Goal: Transaction & Acquisition: Purchase product/service

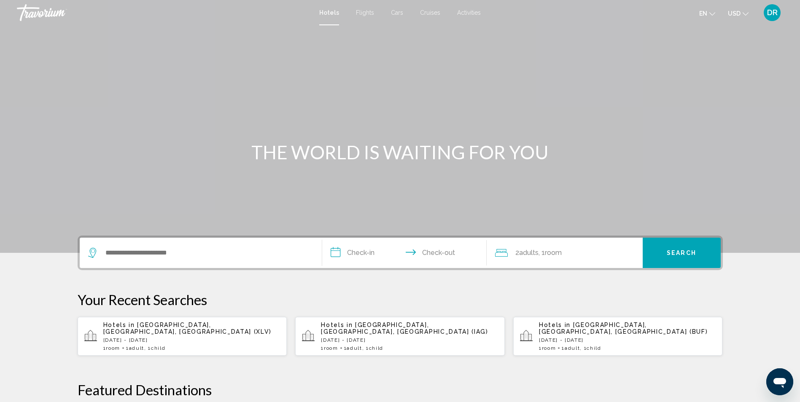
click at [475, 11] on span "Activities" at bounding box center [469, 12] width 24 height 7
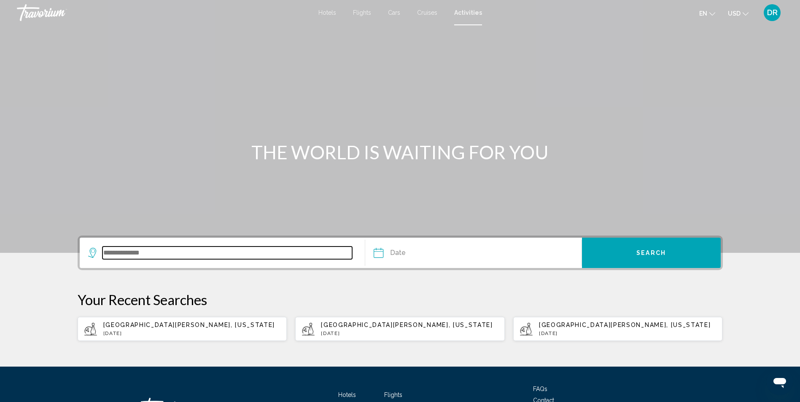
click at [148, 247] on input "Search widget" at bounding box center [227, 253] width 250 height 13
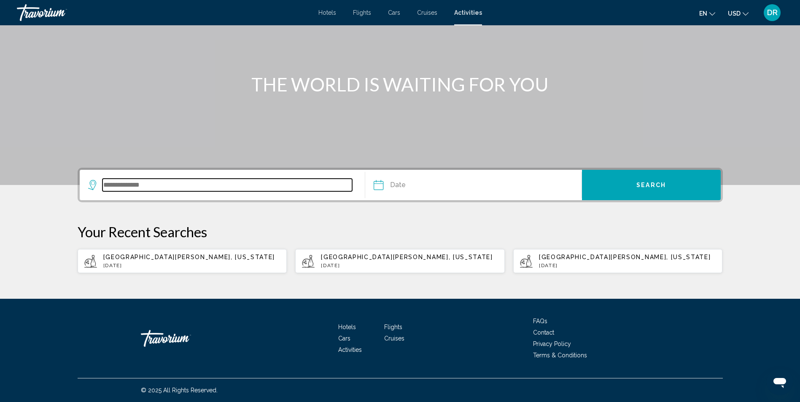
click at [130, 186] on input "Search widget" at bounding box center [227, 185] width 250 height 13
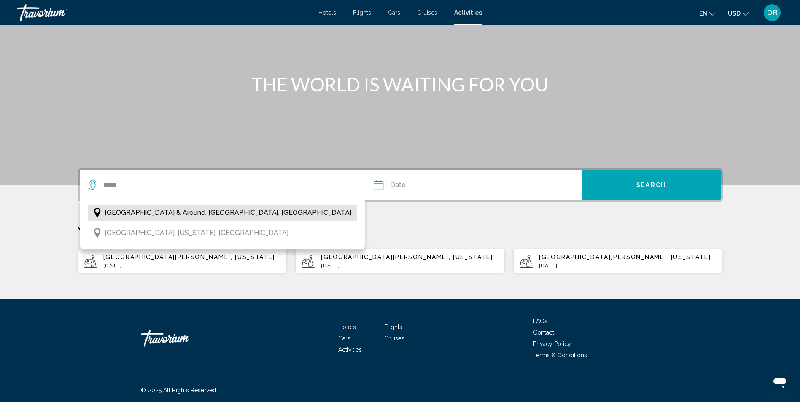
click at [169, 220] on button "[GEOGRAPHIC_DATA] & Around, [GEOGRAPHIC_DATA], [GEOGRAPHIC_DATA]" at bounding box center [222, 213] width 269 height 16
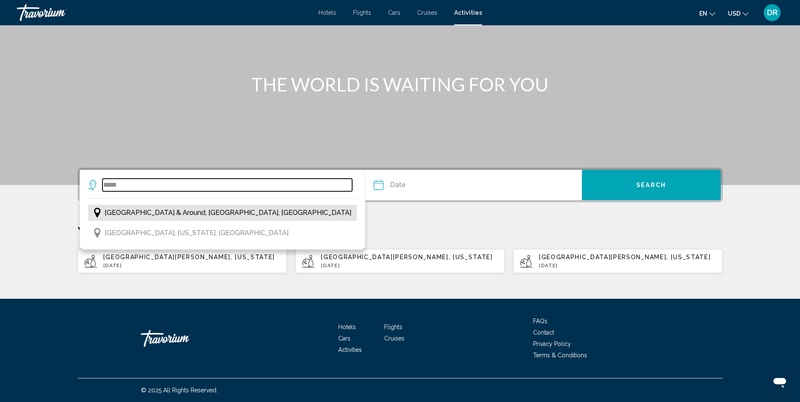
type input "**********"
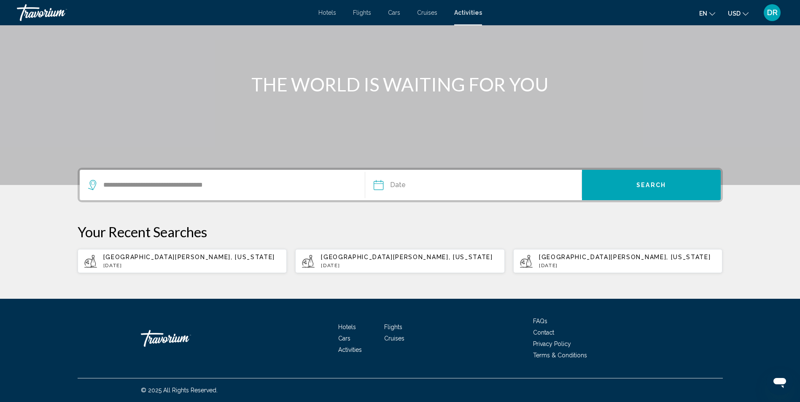
click at [425, 186] on input "Date" at bounding box center [424, 186] width 107 height 33
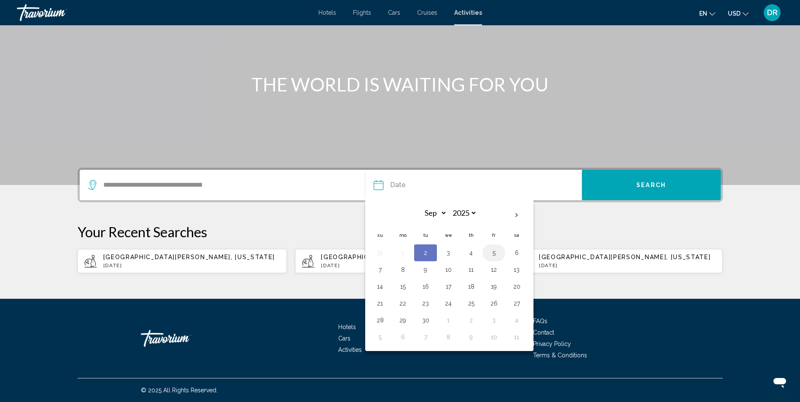
click at [490, 258] on button "5" at bounding box center [493, 253] width 13 height 12
type input "**********"
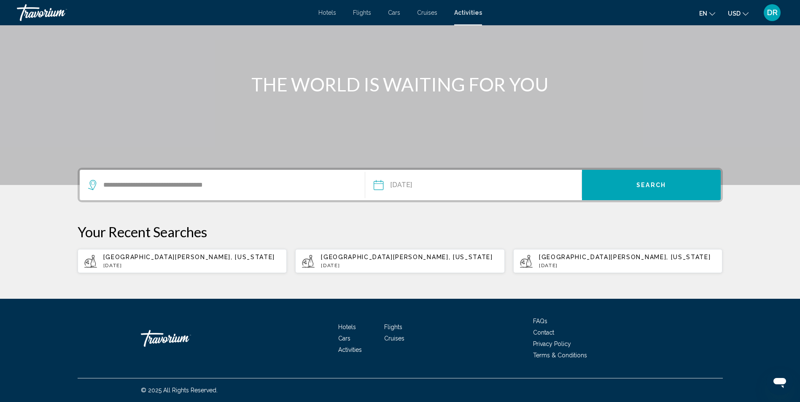
click at [645, 179] on button "Search" at bounding box center [651, 185] width 139 height 30
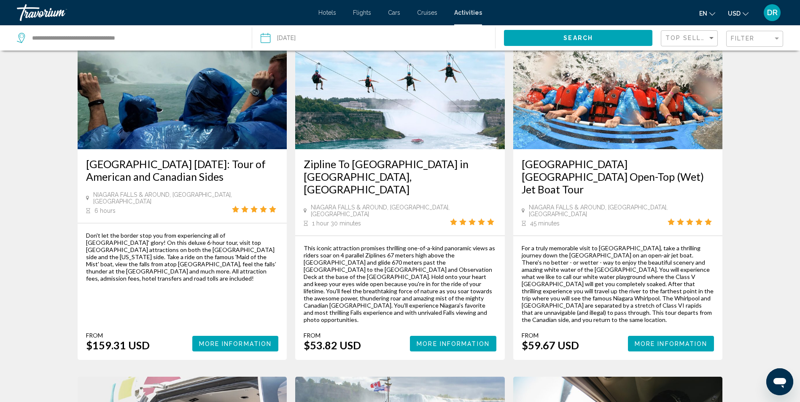
scroll to position [464, 0]
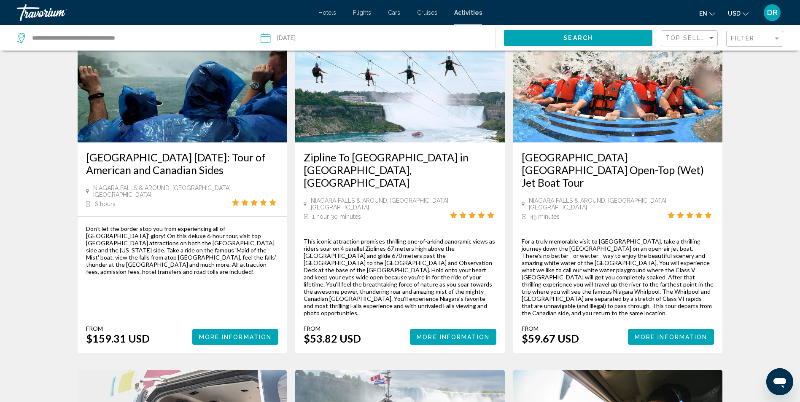
click at [438, 329] on button "More Information" at bounding box center [453, 337] width 86 height 16
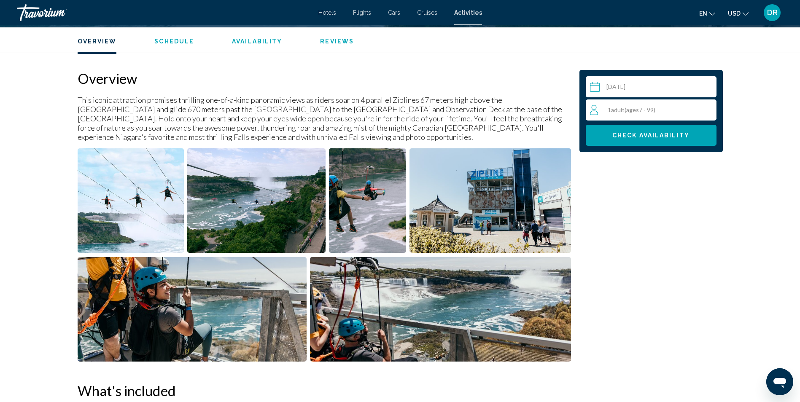
scroll to position [295, 0]
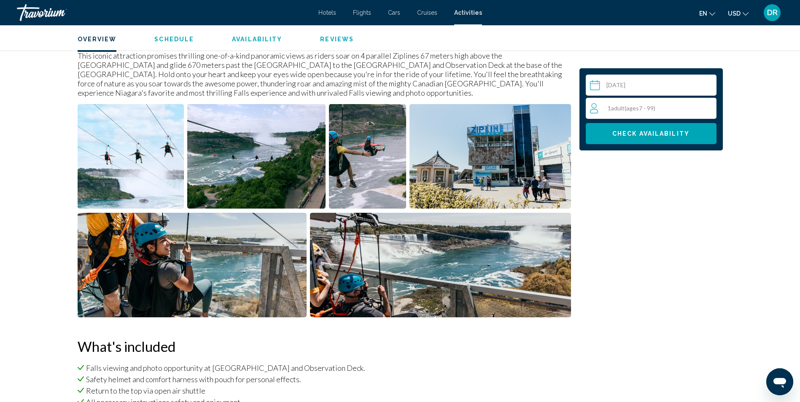
click at [637, 114] on div "1 Adult Adults ( ages [DEMOGRAPHIC_DATA])" at bounding box center [653, 108] width 126 height 21
click at [708, 109] on icon "Increment adults" at bounding box center [708, 108] width 8 height 10
click at [596, 106] on icon "Decrement adults" at bounding box center [594, 108] width 8 height 10
click at [634, 111] on span "min" at bounding box center [636, 111] width 9 height 7
click at [657, 133] on span "Check Availability" at bounding box center [650, 134] width 77 height 7
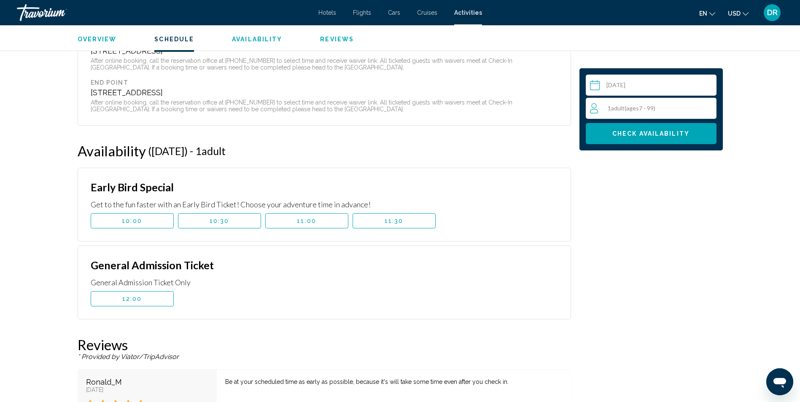
scroll to position [973, 0]
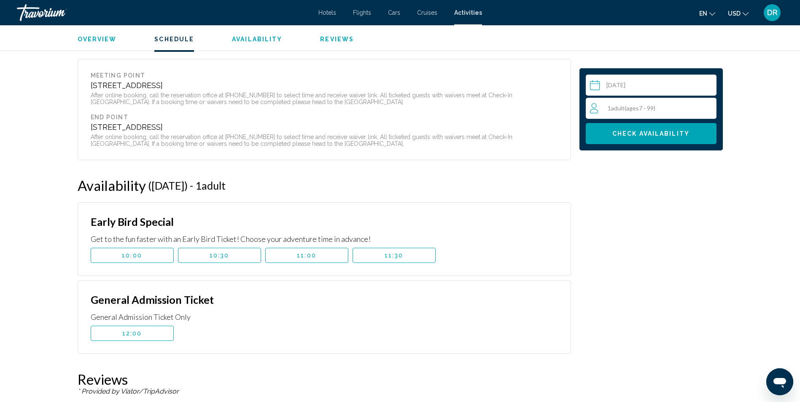
click at [620, 114] on div "1 Adult Adults ( ages [DEMOGRAPHIC_DATA])" at bounding box center [653, 108] width 126 height 21
click at [709, 103] on icon "Increment adults" at bounding box center [708, 108] width 8 height 10
click at [632, 135] on span "Check Availability" at bounding box center [650, 134] width 77 height 7
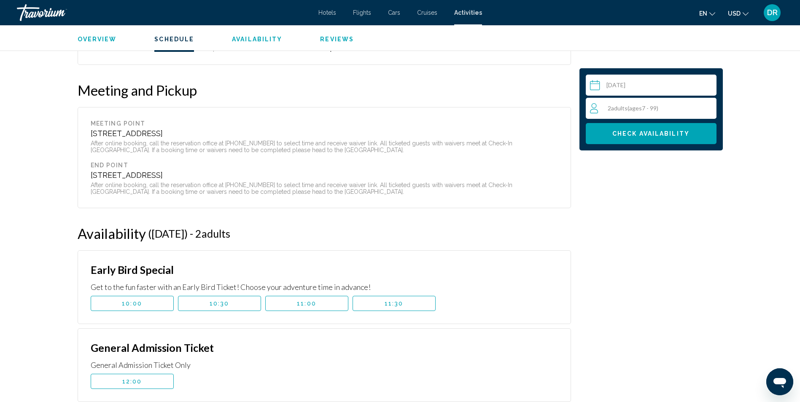
scroll to position [841, 0]
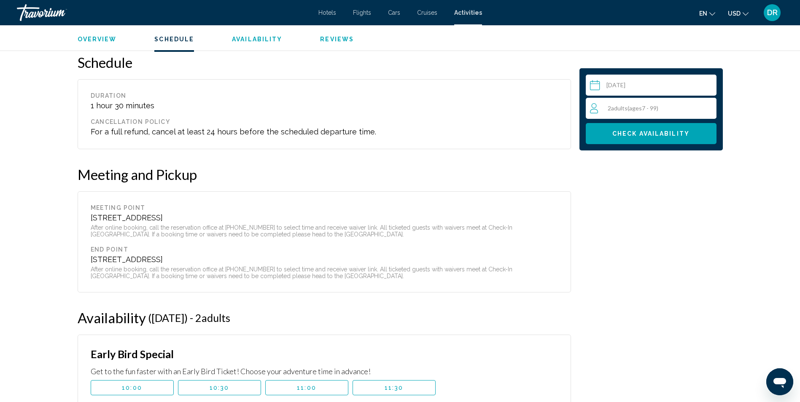
drag, startPoint x: 90, startPoint y: 218, endPoint x: 330, endPoint y: 216, distance: 240.3
click at [330, 216] on div "[STREET_ADDRESS]" at bounding box center [324, 217] width 467 height 9
drag, startPoint x: 330, startPoint y: 216, endPoint x: 295, endPoint y: 219, distance: 36.0
copy div "[STREET_ADDRESS]"
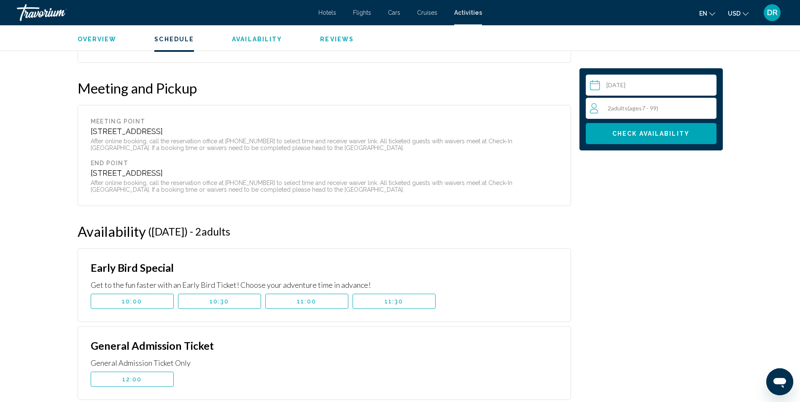
scroll to position [967, 0]
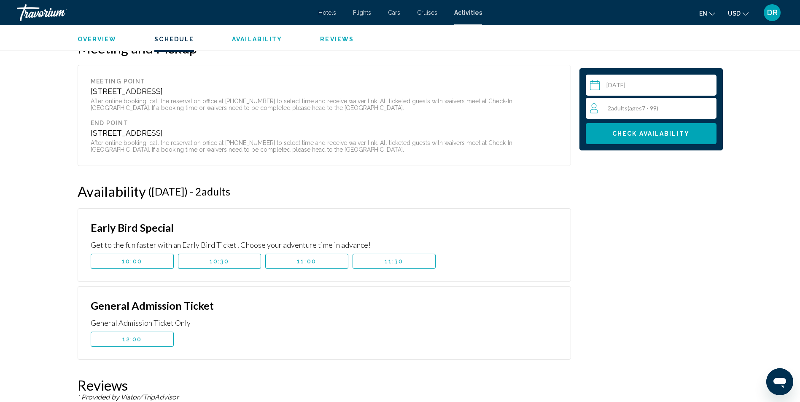
click at [78, 263] on div "Early Bird Special Get to the fun faster with an Early Bird Ticket! Choose your…" at bounding box center [324, 245] width 493 height 74
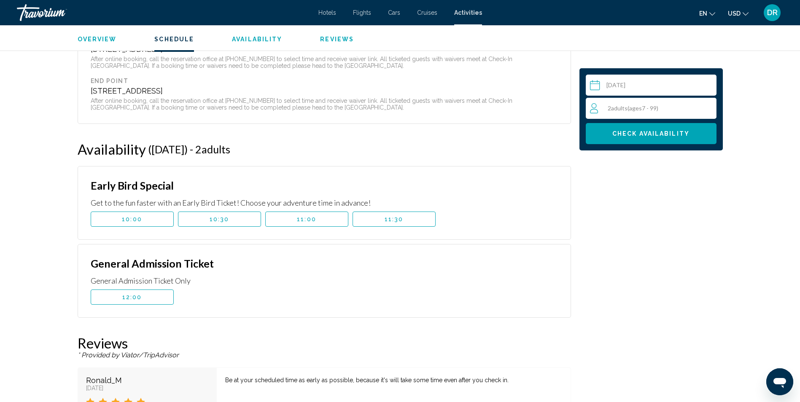
scroll to position [1052, 0]
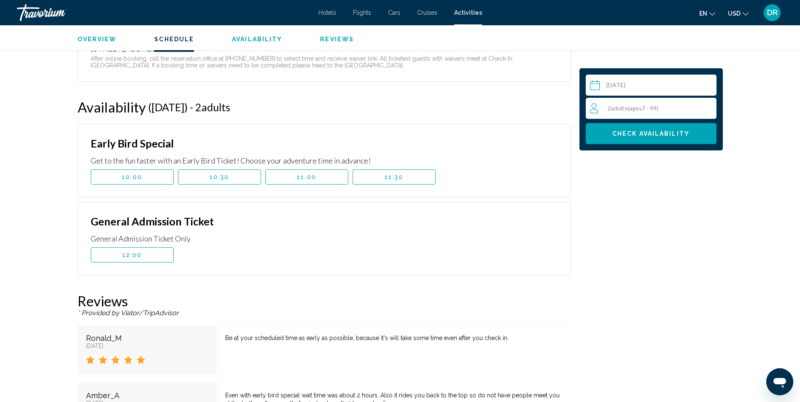
click at [153, 175] on button "10:00" at bounding box center [132, 176] width 83 height 15
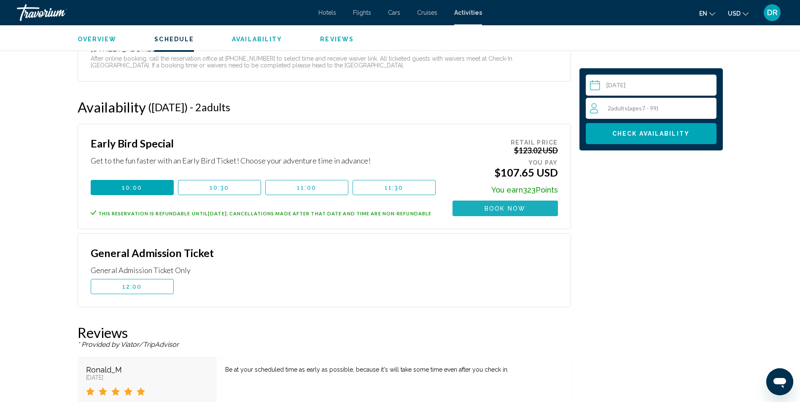
click at [529, 212] on button "Book now" at bounding box center [504, 209] width 105 height 16
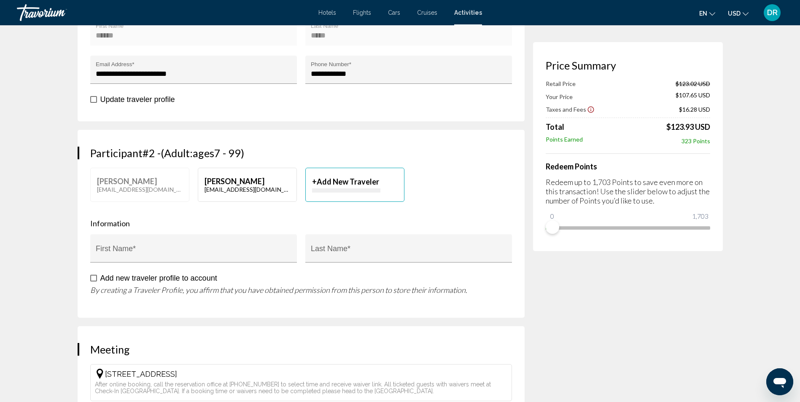
scroll to position [337, 0]
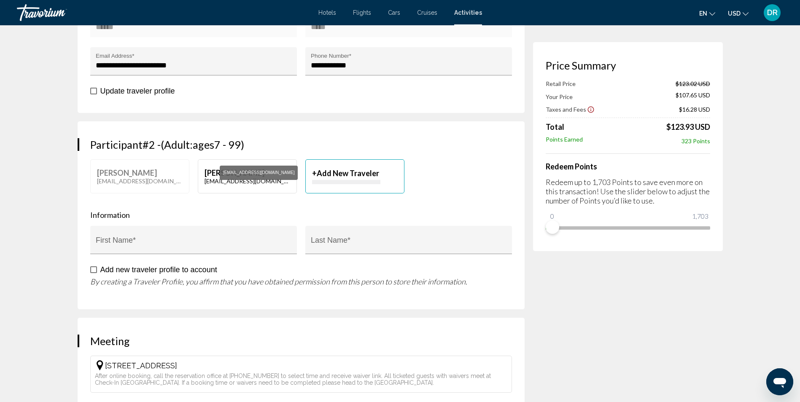
type input "******"
type input "*****"
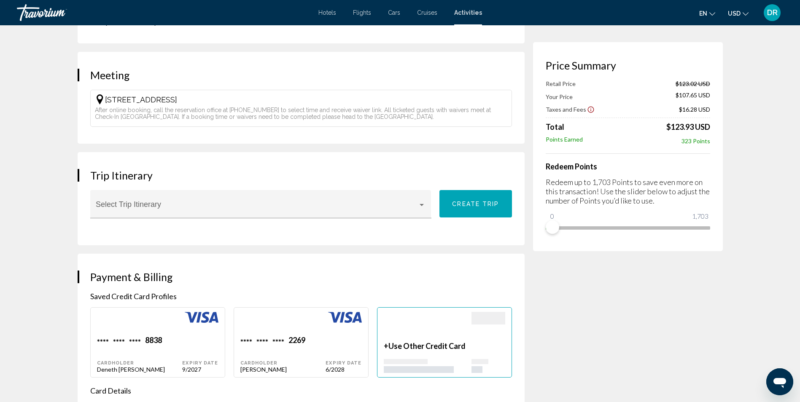
scroll to position [632, 0]
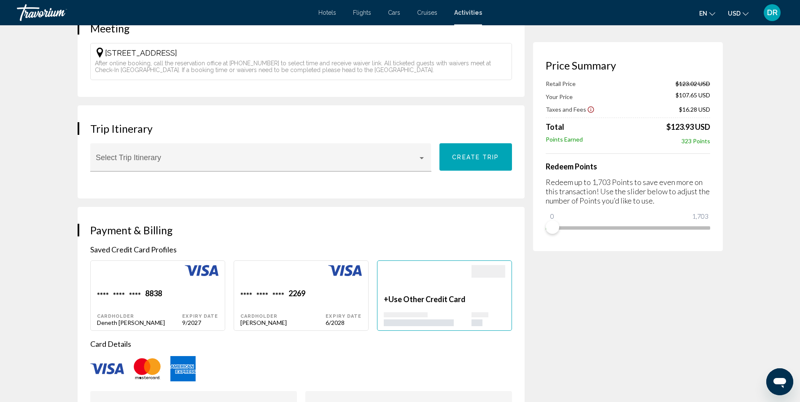
click at [327, 11] on span "Hotels" at bounding box center [327, 12] width 18 height 7
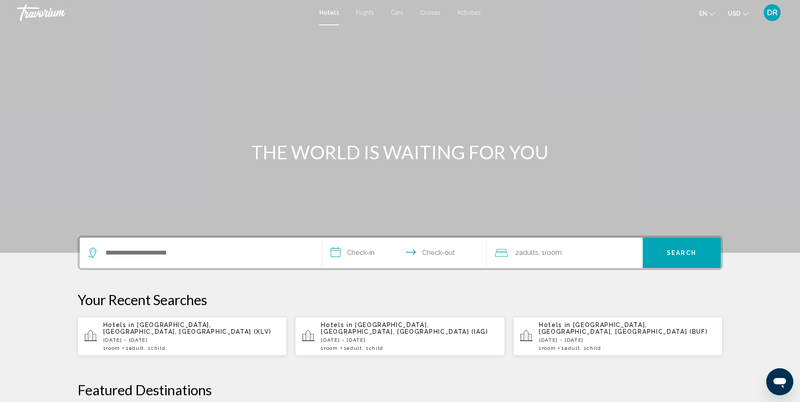
click at [768, 13] on span "DR" at bounding box center [772, 12] width 11 height 8
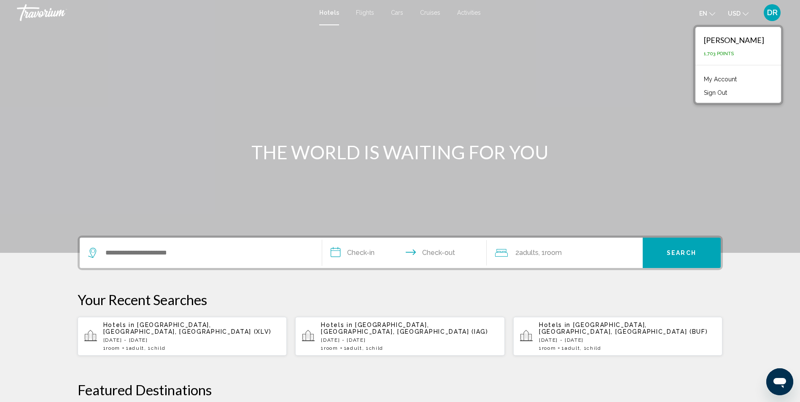
click at [738, 77] on link "My Account" at bounding box center [719, 79] width 41 height 11
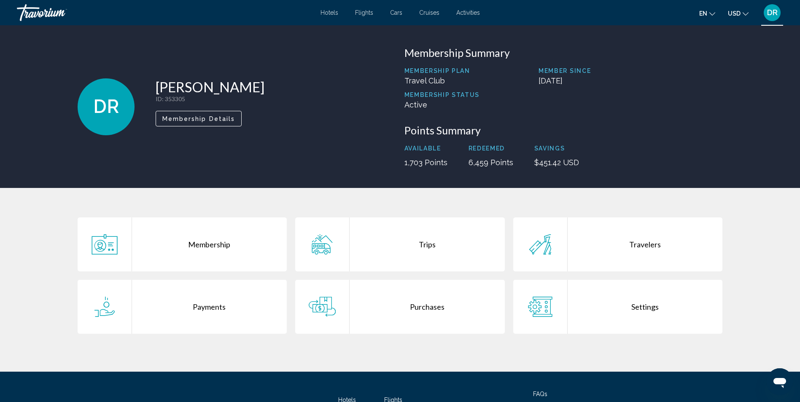
click at [422, 313] on div "Purchases" at bounding box center [426, 307] width 155 height 54
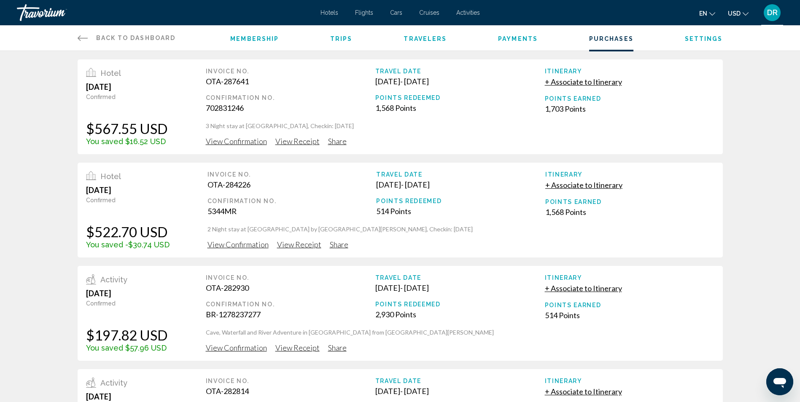
click at [224, 142] on span "View Confirmation" at bounding box center [236, 141] width 61 height 9
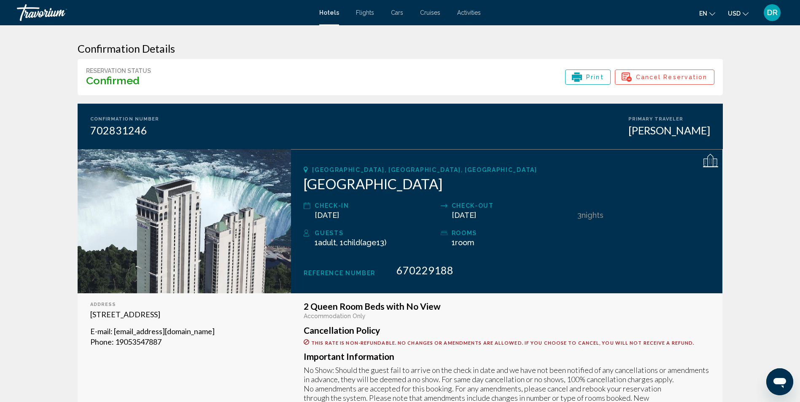
click at [596, 77] on span "Print" at bounding box center [595, 77] width 18 height 14
click at [771, 15] on span "DR" at bounding box center [772, 12] width 11 height 8
click at [741, 78] on link "My Account" at bounding box center [719, 79] width 41 height 11
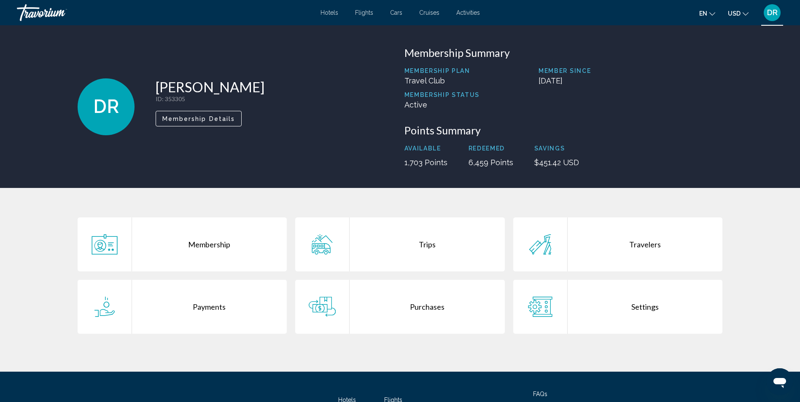
click at [174, 321] on div "Payments" at bounding box center [209, 307] width 155 height 54
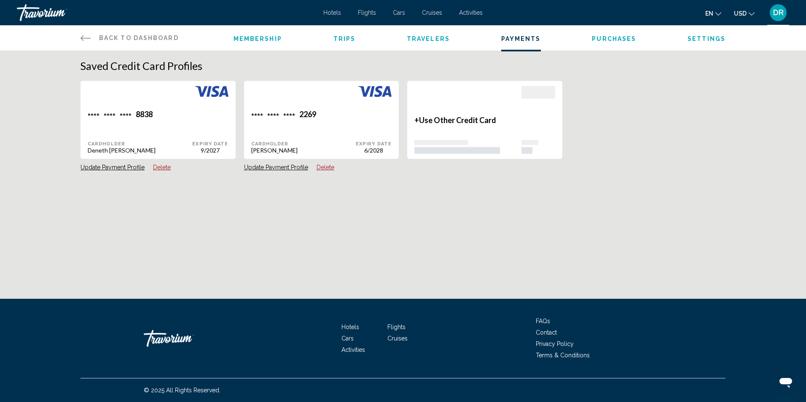
click at [160, 169] on button "Delete" at bounding box center [162, 168] width 18 height 8
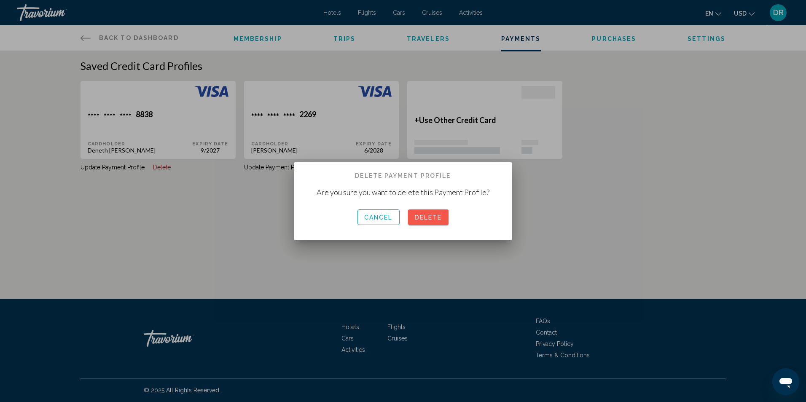
click at [431, 218] on span "Delete" at bounding box center [428, 217] width 27 height 7
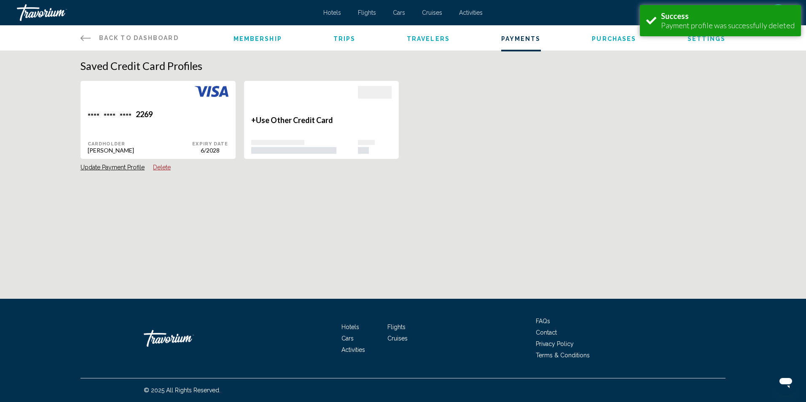
click at [474, 13] on span "Activities" at bounding box center [471, 12] width 24 height 7
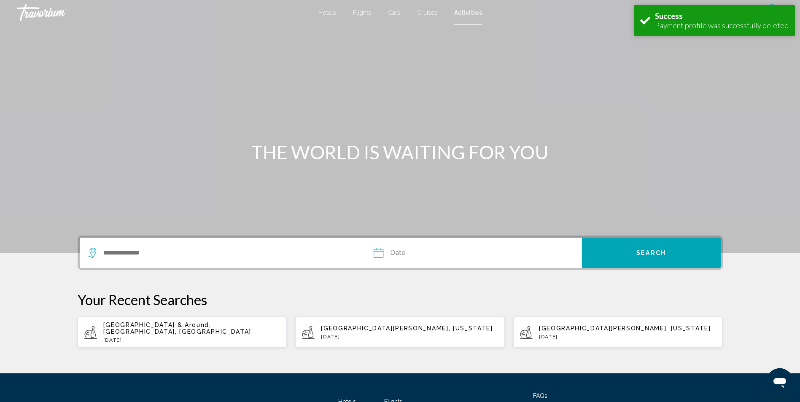
click at [187, 327] on span "[GEOGRAPHIC_DATA] & Around, [GEOGRAPHIC_DATA], [GEOGRAPHIC_DATA]" at bounding box center [177, 328] width 148 height 13
type input "**********"
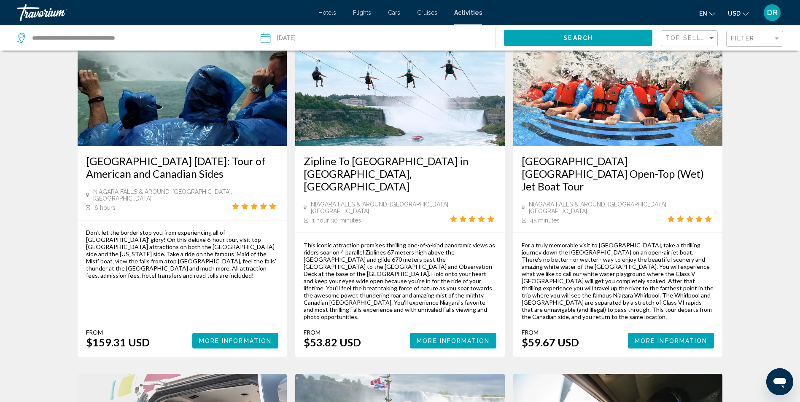
scroll to position [464, 0]
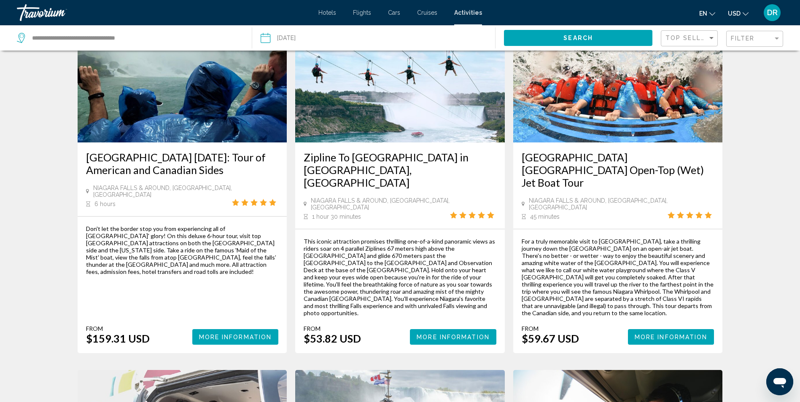
click at [466, 329] on button "More Information" at bounding box center [453, 337] width 86 height 16
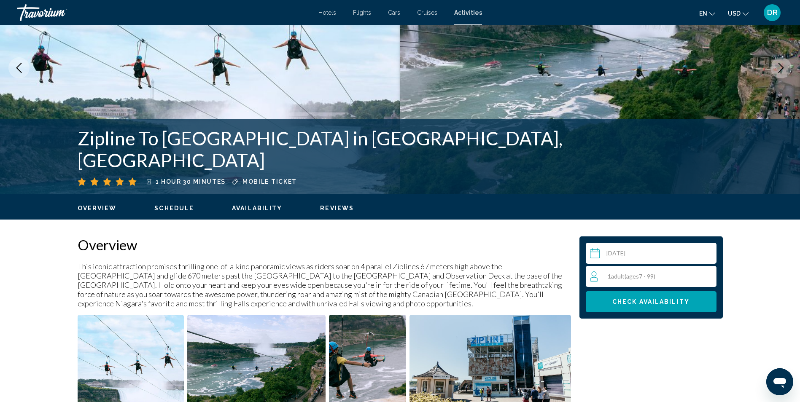
scroll to position [84, 0]
click at [703, 277] on div "1 Adult Adults ( ages [DEMOGRAPHIC_DATA])" at bounding box center [653, 276] width 126 height 10
click at [710, 275] on icon "Increment adults" at bounding box center [708, 276] width 8 height 8
click at [656, 306] on button "Check Availability" at bounding box center [651, 301] width 131 height 21
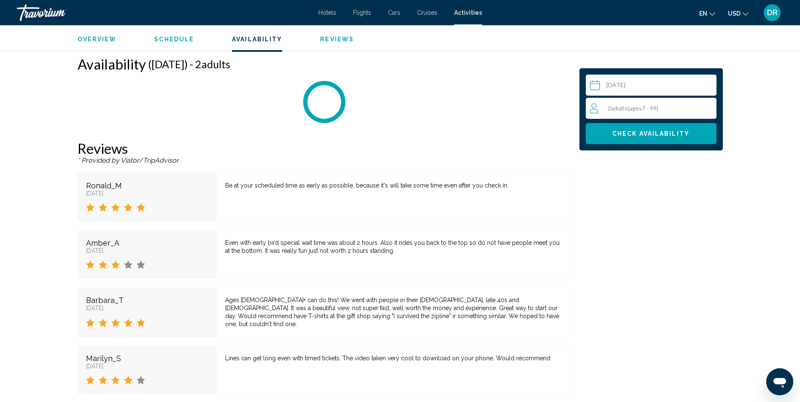
scroll to position [1099, 0]
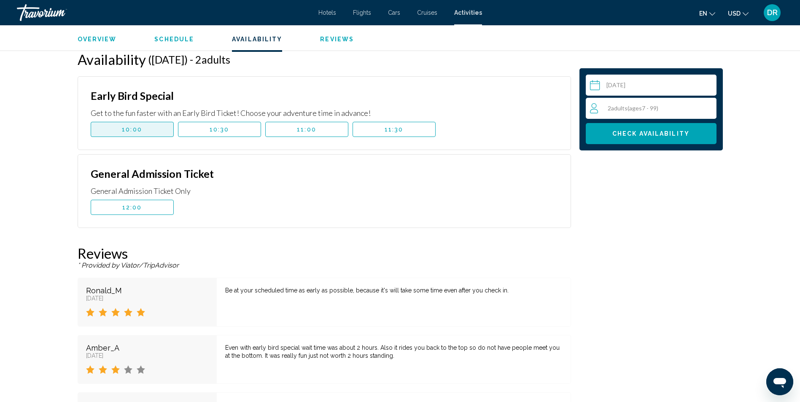
click at [124, 133] on button "10:00" at bounding box center [132, 129] width 83 height 15
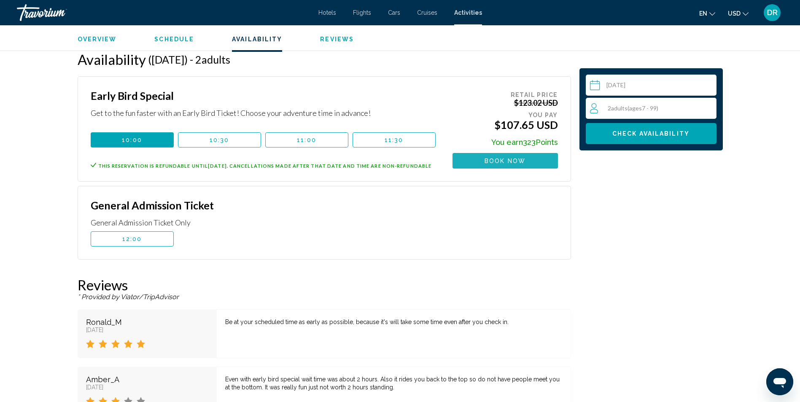
click at [523, 161] on span "Book now" at bounding box center [504, 161] width 41 height 7
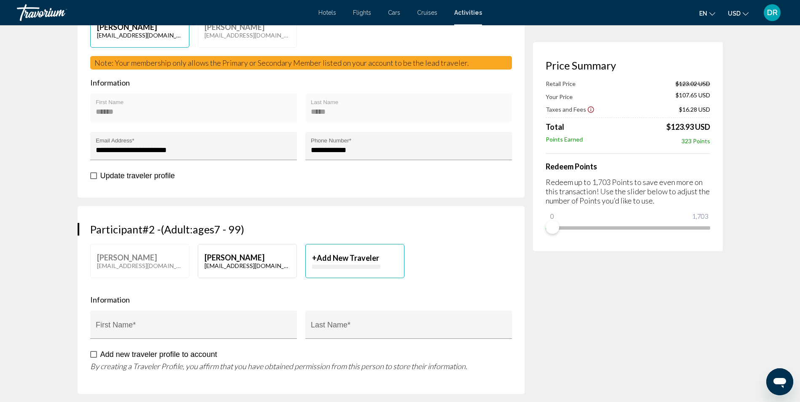
scroll to position [253, 0]
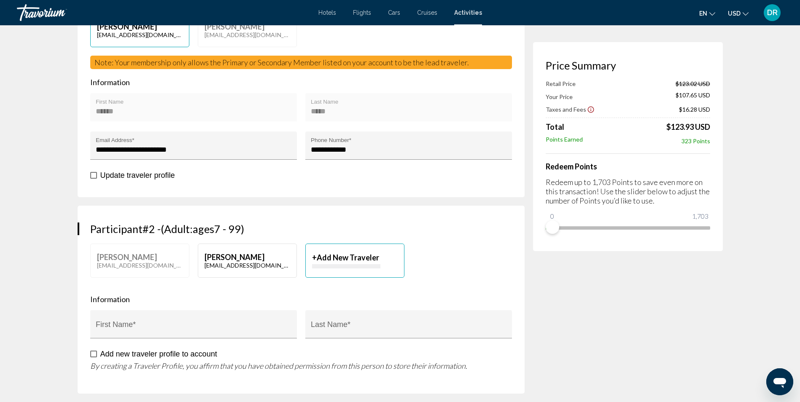
click at [242, 47] on button "[PERSON_NAME] [PERSON_NAME][EMAIL_ADDRESS][DOMAIN_NAME]" at bounding box center [247, 30] width 99 height 34
type input "******"
type input "*****"
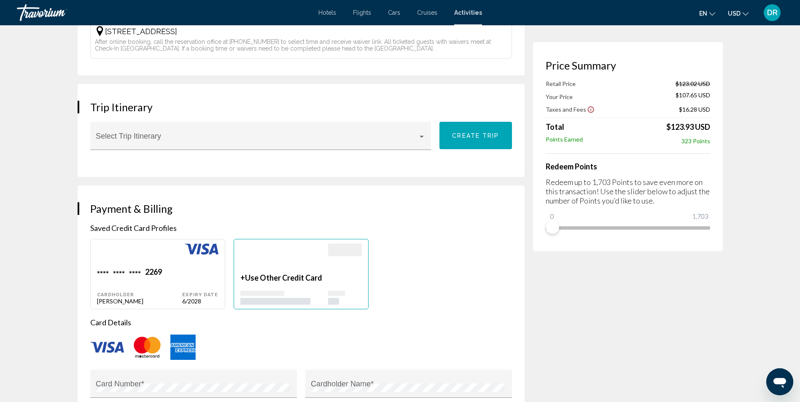
scroll to position [674, 0]
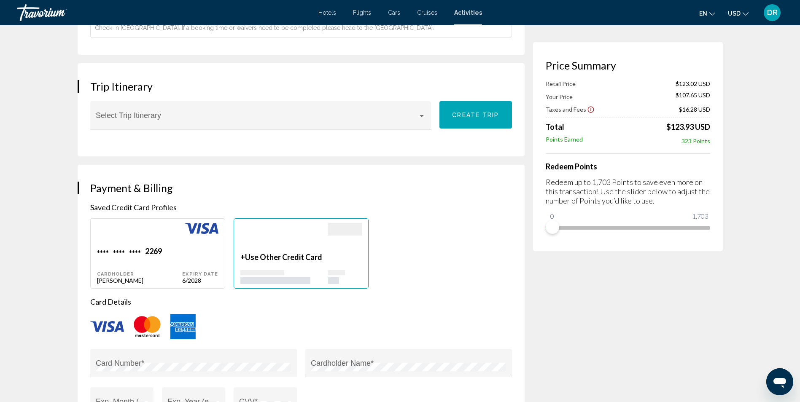
click at [187, 247] on div "Expiry Date 6/2028" at bounding box center [200, 266] width 36 height 38
type input "******"
type input "*****"
type input "**********"
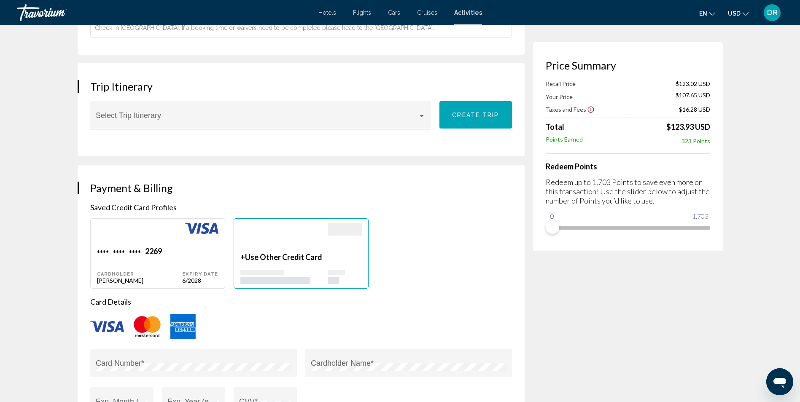
type input "*****"
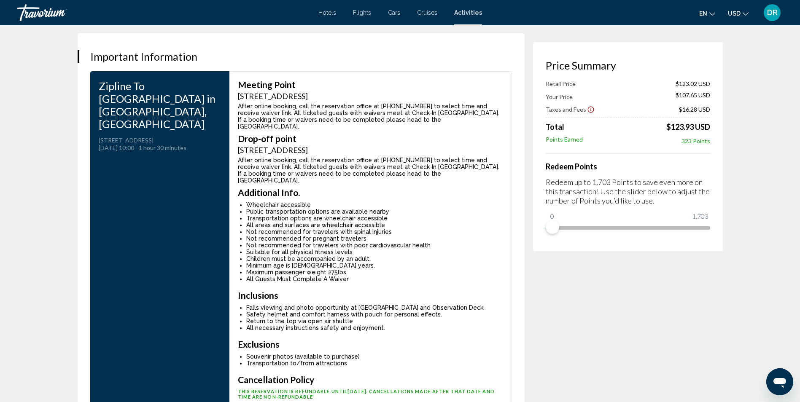
scroll to position [1265, 0]
drag, startPoint x: 239, startPoint y: 62, endPoint x: 451, endPoint y: 75, distance: 212.8
click at [451, 81] on div "Meeting Point [STREET_ADDRESS] After online booking, call the reservation offic…" at bounding box center [370, 106] width 265 height 50
drag, startPoint x: 451, startPoint y: 75, endPoint x: 442, endPoint y: 76, distance: 9.4
click at [443, 92] on div "[STREET_ADDRESS]" at bounding box center [370, 96] width 265 height 9
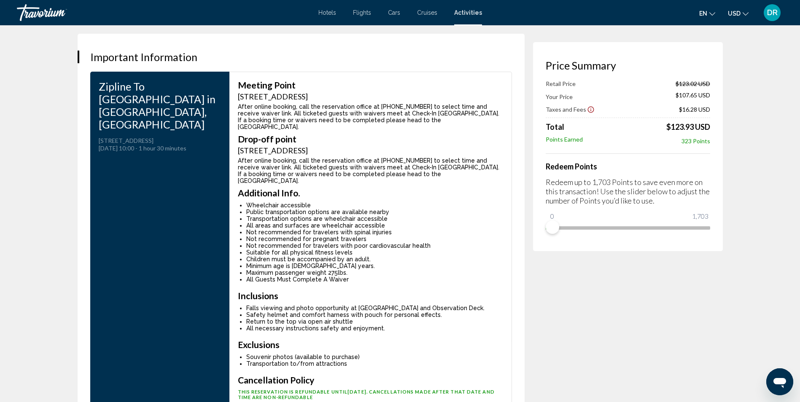
drag, startPoint x: 441, startPoint y: 75, endPoint x: 239, endPoint y: 67, distance: 201.6
click at [239, 92] on div "[STREET_ADDRESS]" at bounding box center [370, 96] width 265 height 9
copy div "[STREET_ADDRESS]"
click at [573, 247] on div "Price Summary Retail Price $123.02 USD Your Price $107.65 USD Taxes and Fees $1…" at bounding box center [628, 146] width 190 height 209
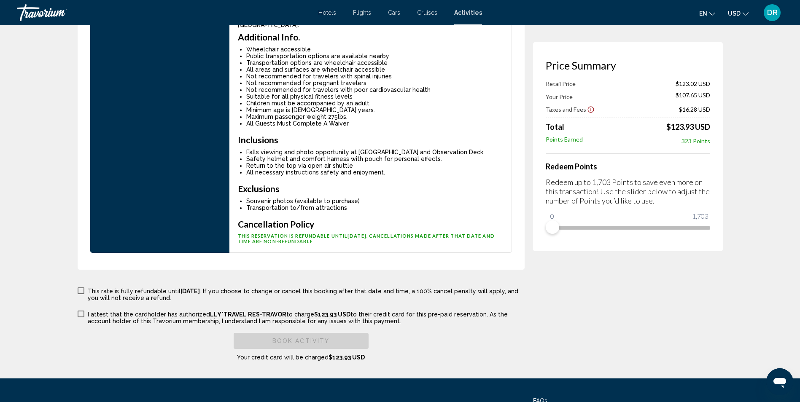
scroll to position [1433, 0]
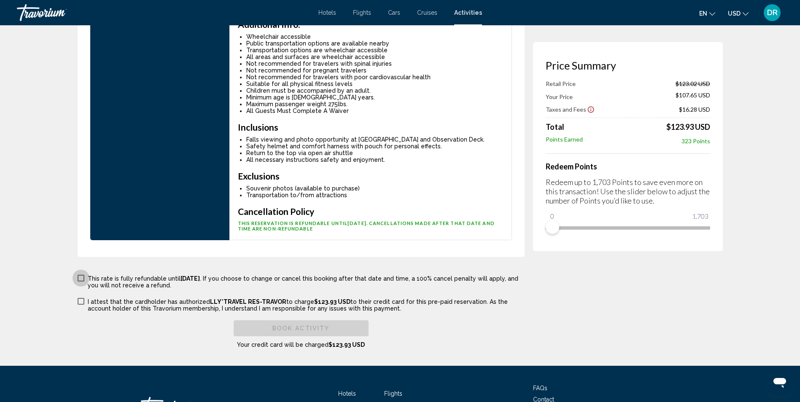
click at [80, 275] on span "Main content" at bounding box center [81, 278] width 7 height 7
click at [82, 298] on span "Main content" at bounding box center [81, 301] width 7 height 7
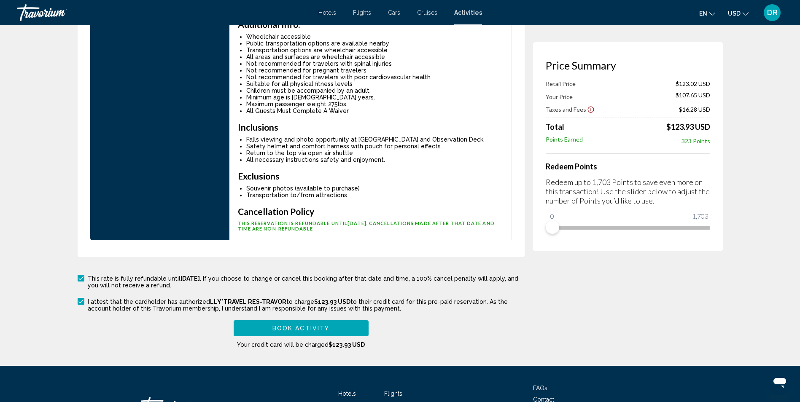
click at [278, 325] on span "Book Activity" at bounding box center [300, 328] width 57 height 7
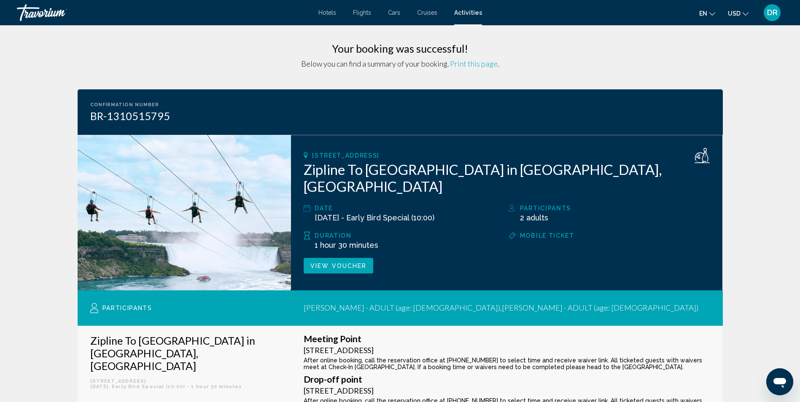
click at [337, 262] on span "View Voucher" at bounding box center [338, 265] width 56 height 7
click at [422, 14] on span "Cruises" at bounding box center [427, 12] width 20 height 7
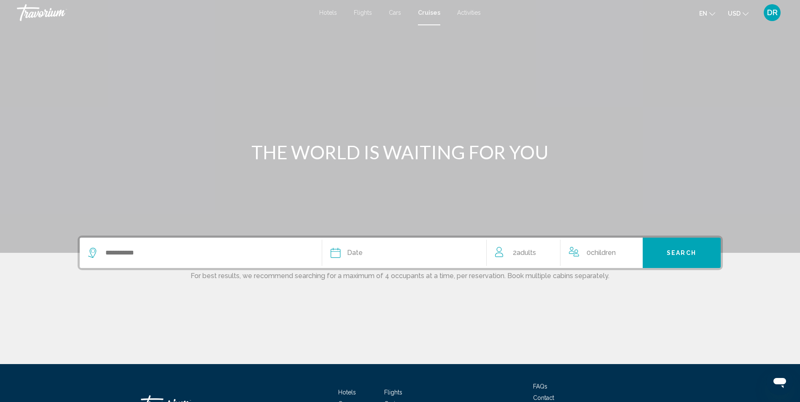
click at [469, 11] on span "Activities" at bounding box center [469, 12] width 24 height 7
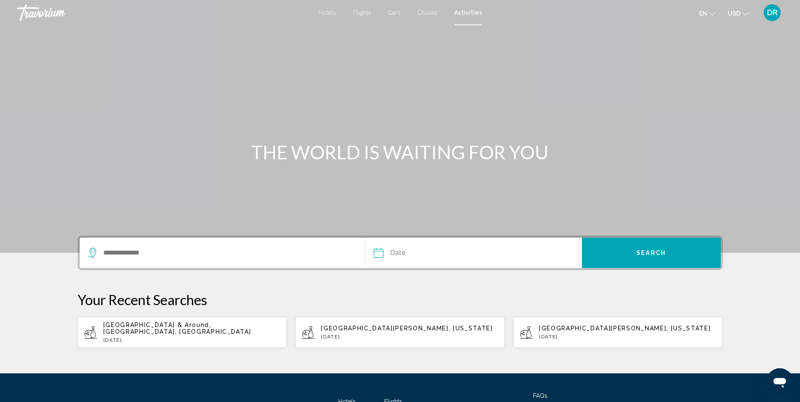
click at [178, 325] on span "[GEOGRAPHIC_DATA] & Around, [GEOGRAPHIC_DATA], [GEOGRAPHIC_DATA]" at bounding box center [177, 328] width 148 height 13
type input "**********"
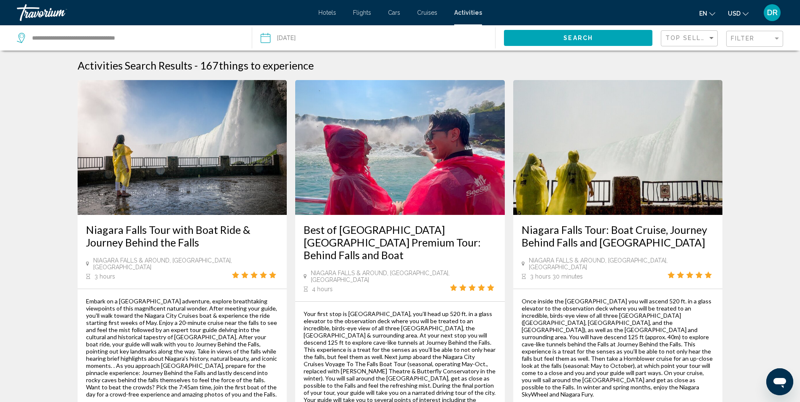
click at [302, 34] on input "Date: Sep 5, 2025" at bounding box center [318, 39] width 121 height 28
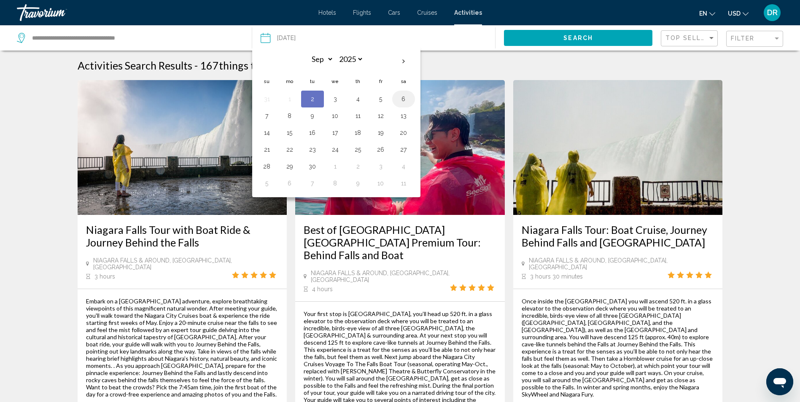
click at [404, 98] on button "6" at bounding box center [403, 99] width 13 height 12
type input "**********"
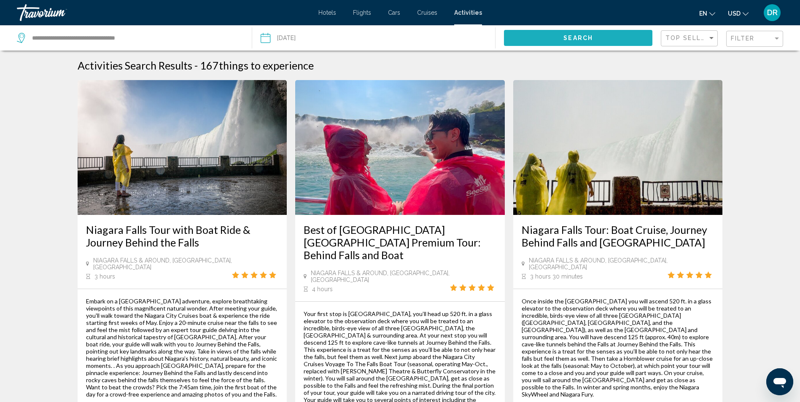
click at [615, 40] on button "Search" at bounding box center [578, 38] width 148 height 16
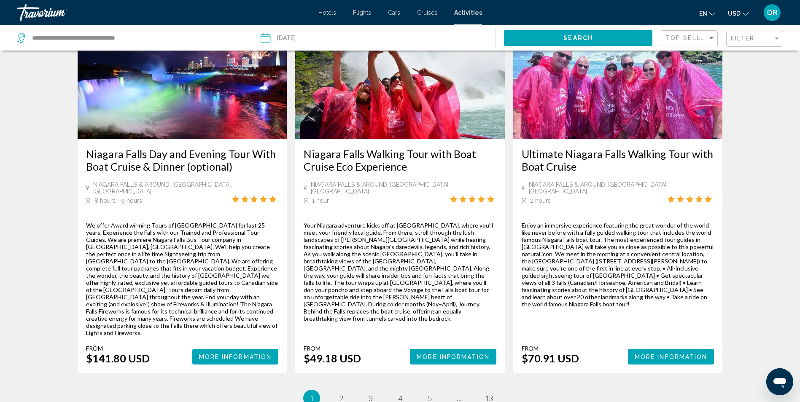
scroll to position [1241, 0]
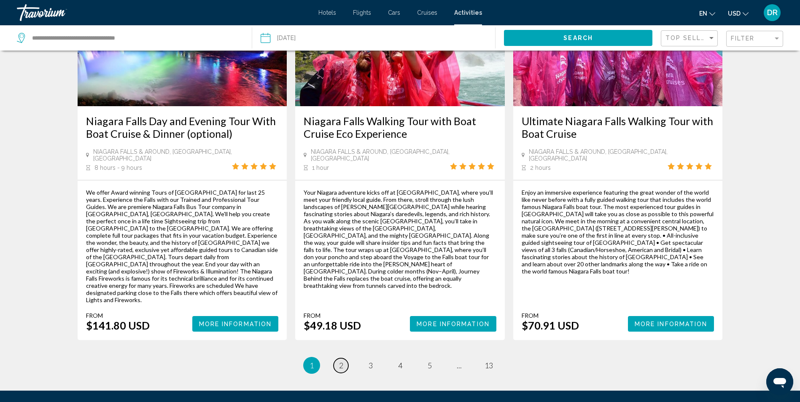
click at [344, 358] on link "page 2" at bounding box center [340, 365] width 15 height 15
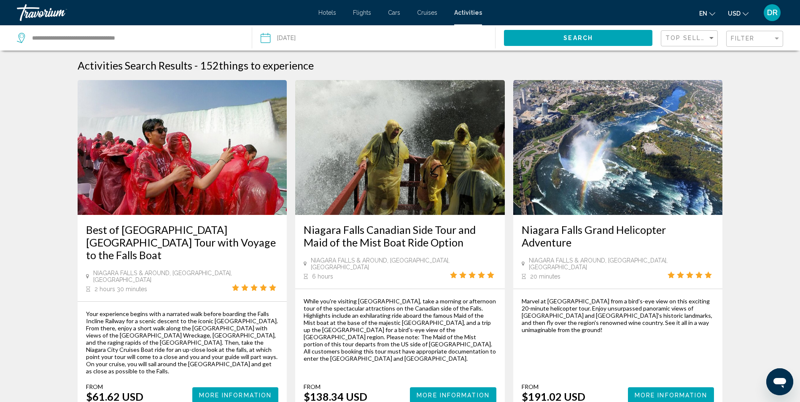
click at [150, 159] on img "Main content" at bounding box center [183, 147] width 210 height 135
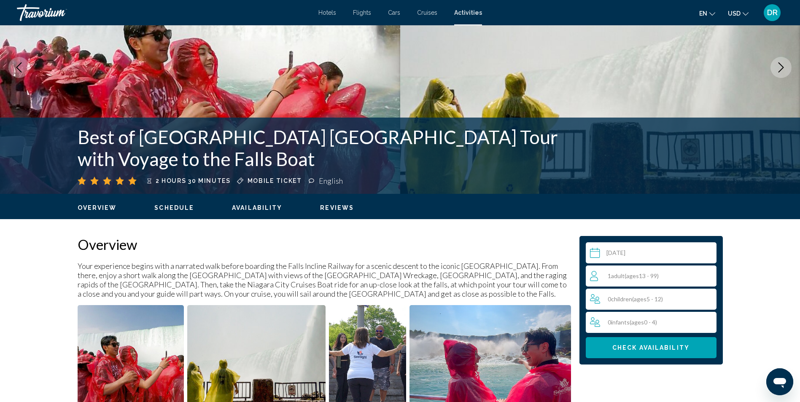
scroll to position [169, 0]
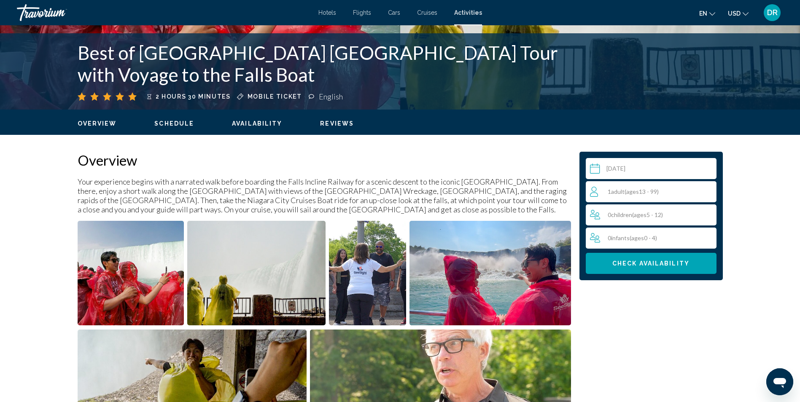
click at [151, 262] on img "Open full-screen image slider" at bounding box center [131, 273] width 107 height 105
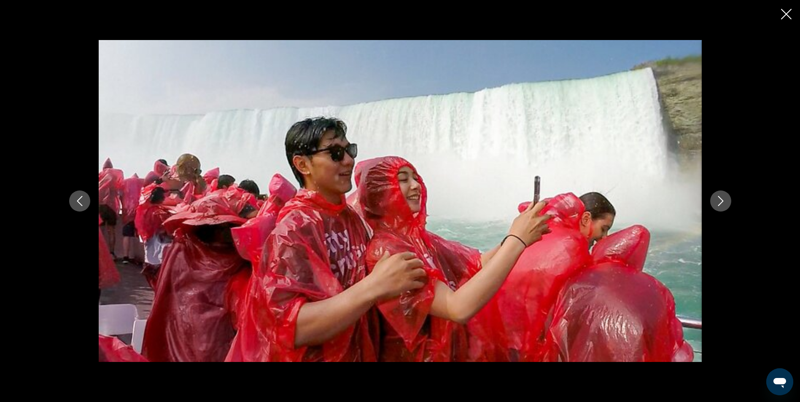
click at [723, 204] on icon "Next image" at bounding box center [720, 201] width 10 height 10
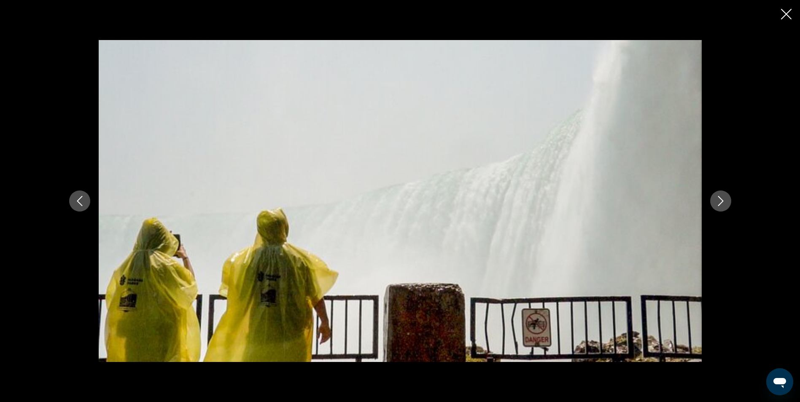
click at [722, 204] on icon "Next image" at bounding box center [720, 201] width 10 height 10
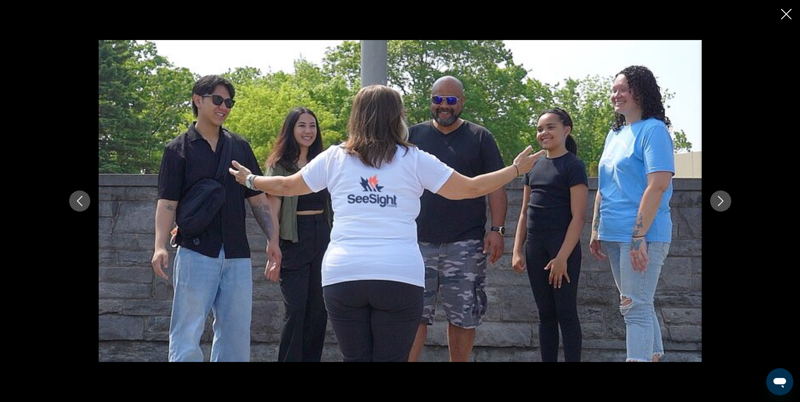
click at [722, 204] on icon "Next image" at bounding box center [720, 201] width 10 height 10
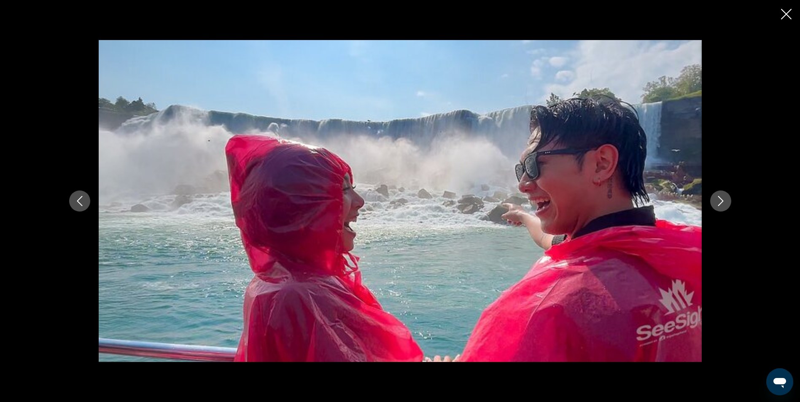
click at [727, 203] on button "Next image" at bounding box center [720, 201] width 21 height 21
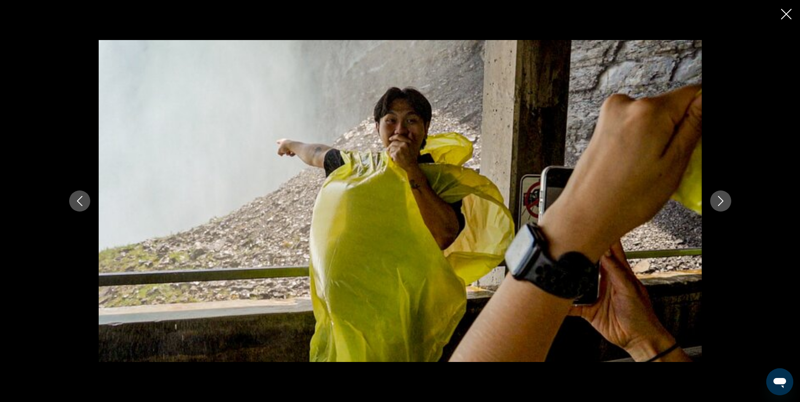
click at [726, 202] on button "Next image" at bounding box center [720, 201] width 21 height 21
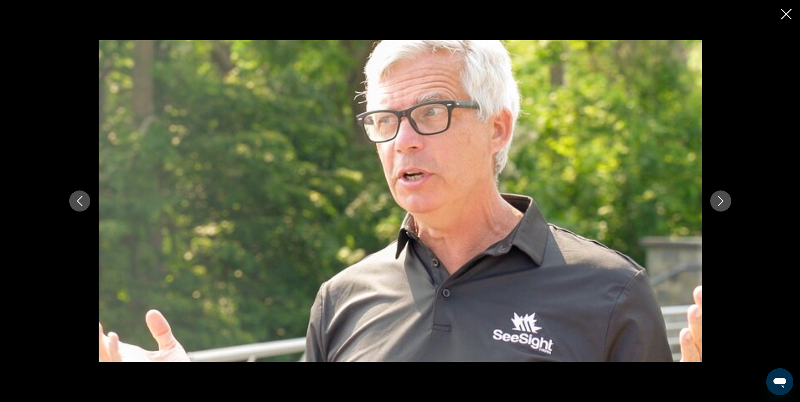
click at [726, 202] on button "Next image" at bounding box center [720, 201] width 21 height 21
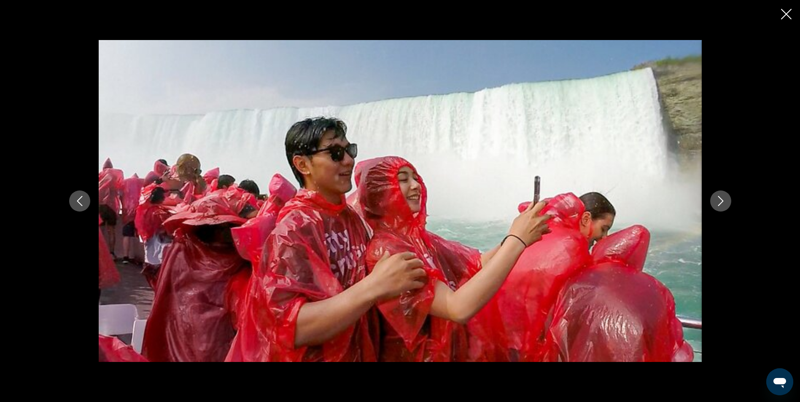
click at [725, 202] on icon "Next image" at bounding box center [720, 201] width 10 height 10
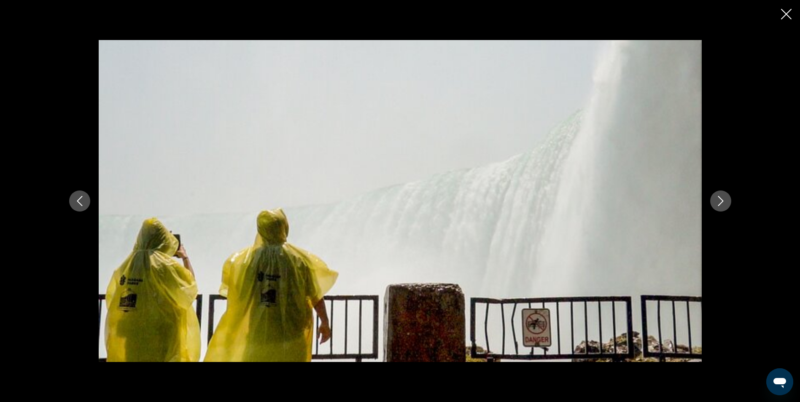
click at [725, 202] on icon "Next image" at bounding box center [720, 201] width 10 height 10
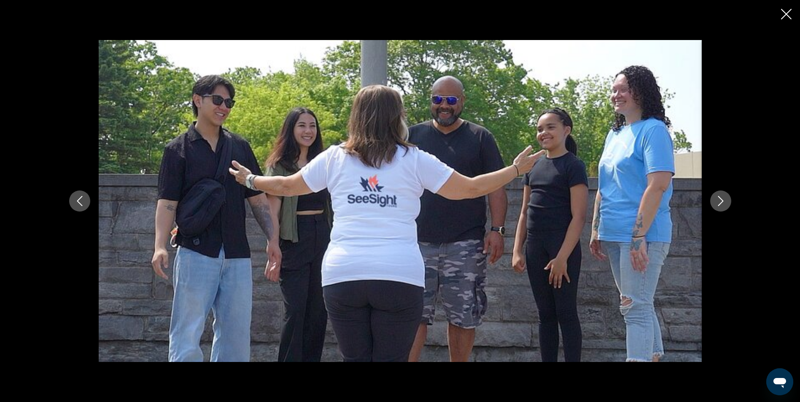
click at [725, 202] on icon "Next image" at bounding box center [720, 201] width 10 height 10
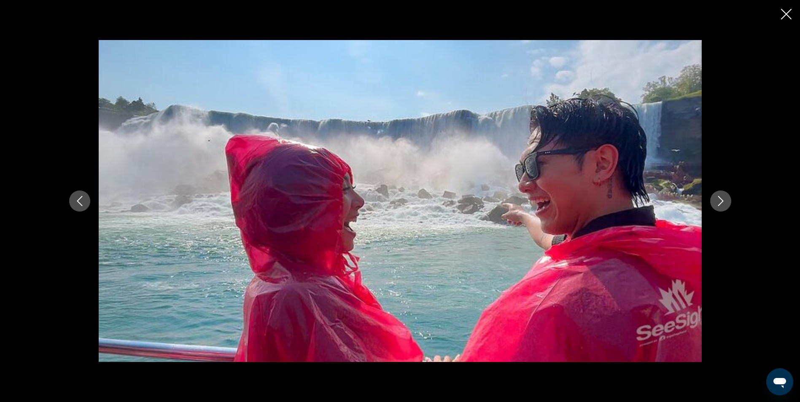
click at [725, 202] on icon "Next image" at bounding box center [720, 201] width 10 height 10
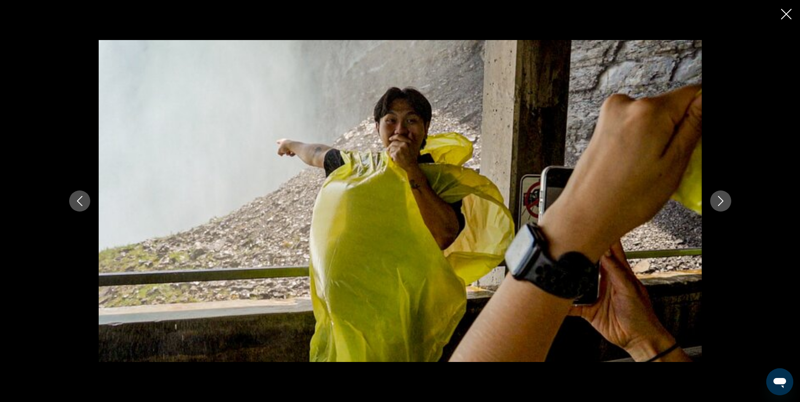
click at [725, 202] on icon "Next image" at bounding box center [720, 201] width 10 height 10
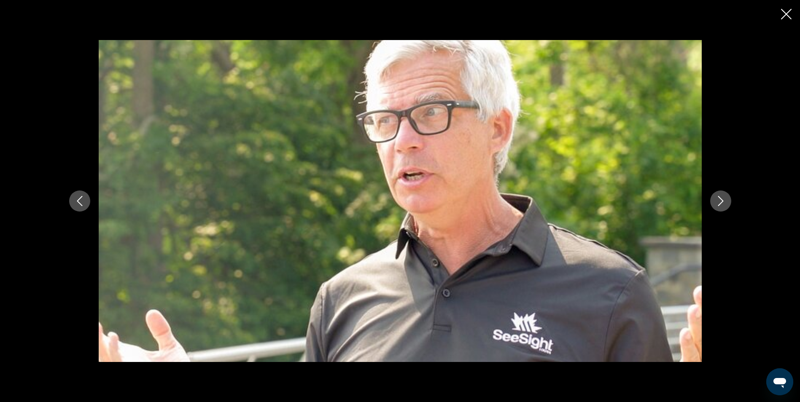
click at [789, 15] on icon "Close slideshow" at bounding box center [786, 14] width 11 height 11
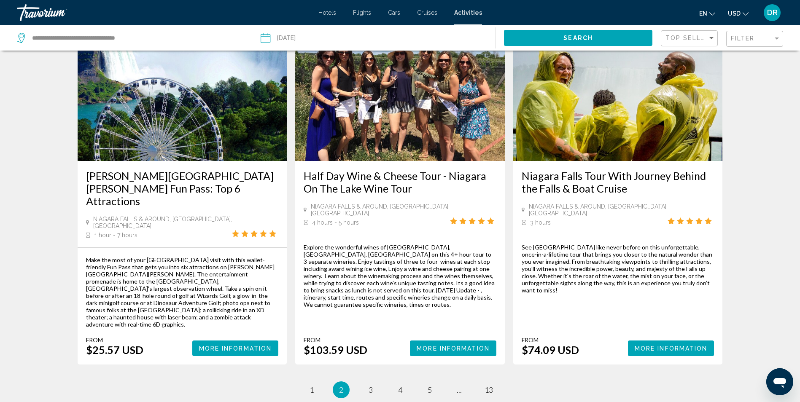
scroll to position [1198, 0]
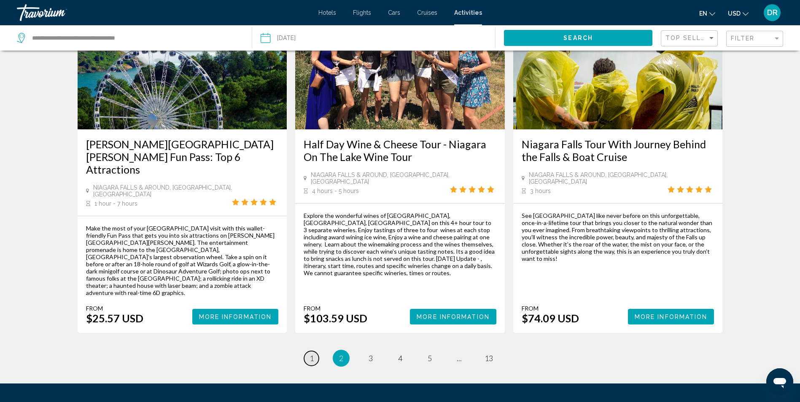
click at [309, 354] on span "1" at bounding box center [311, 358] width 4 height 9
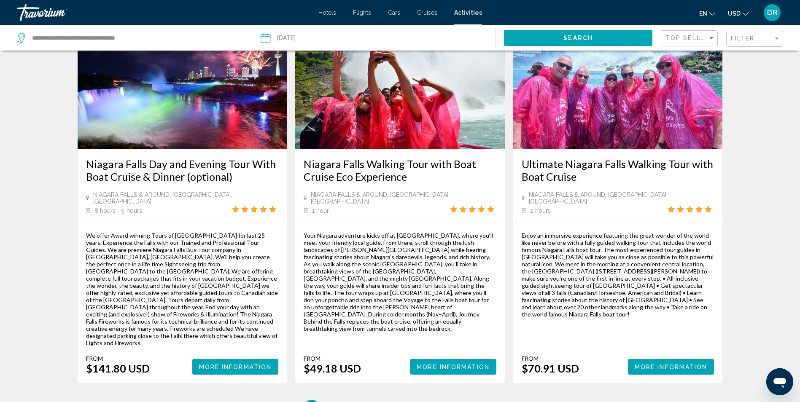
scroll to position [1199, 0]
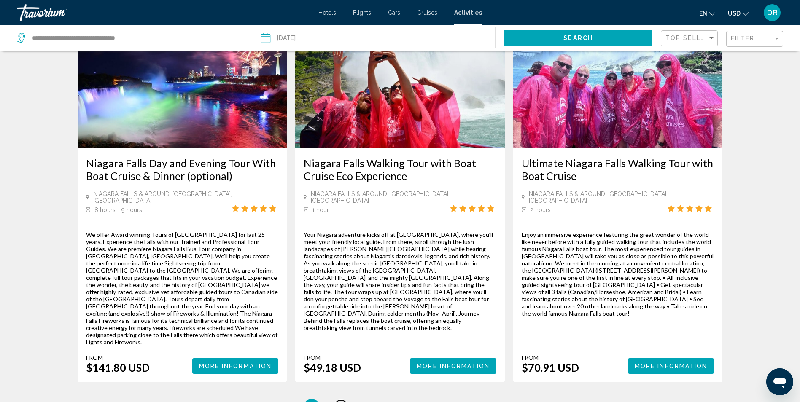
click at [338, 400] on link "page 2" at bounding box center [340, 407] width 15 height 15
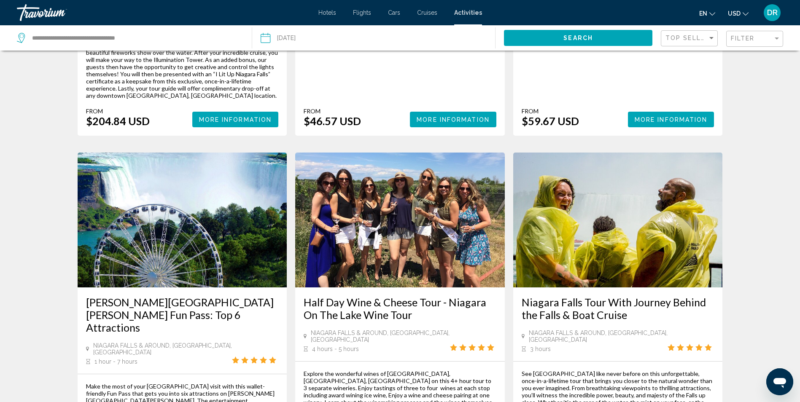
scroll to position [1054, 0]
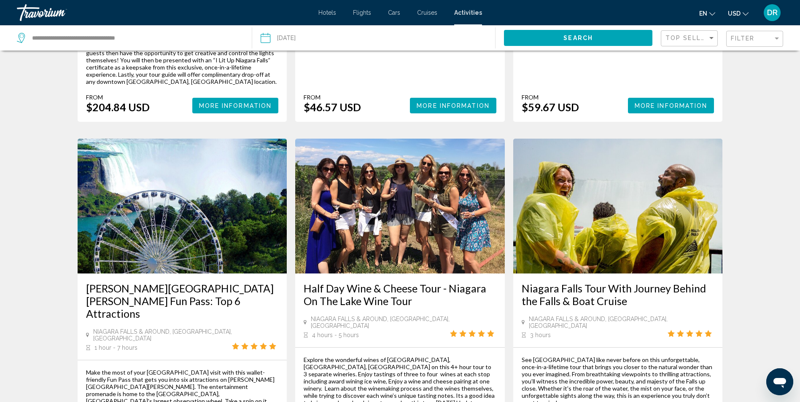
click at [612, 208] on img "Main content" at bounding box center [618, 206] width 210 height 135
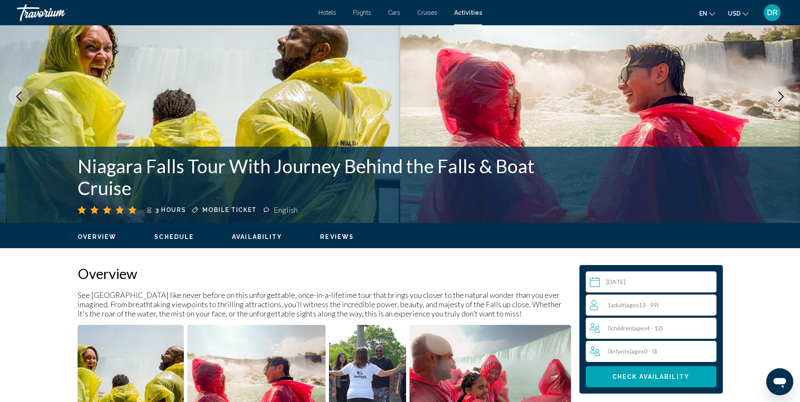
scroll to position [169, 0]
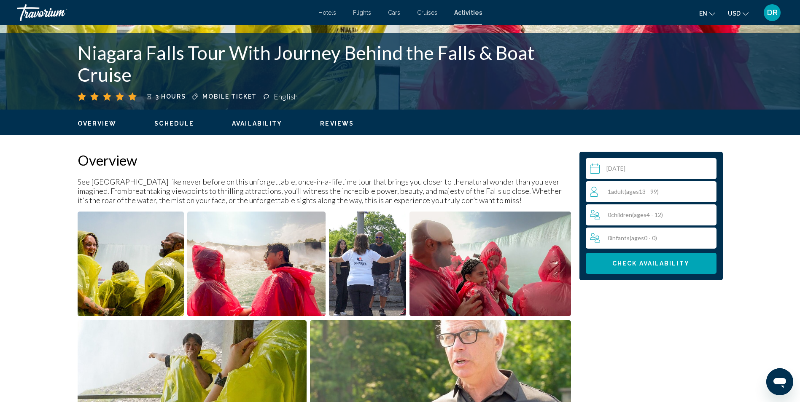
click at [146, 294] on img "Open full-screen image slider" at bounding box center [131, 264] width 107 height 105
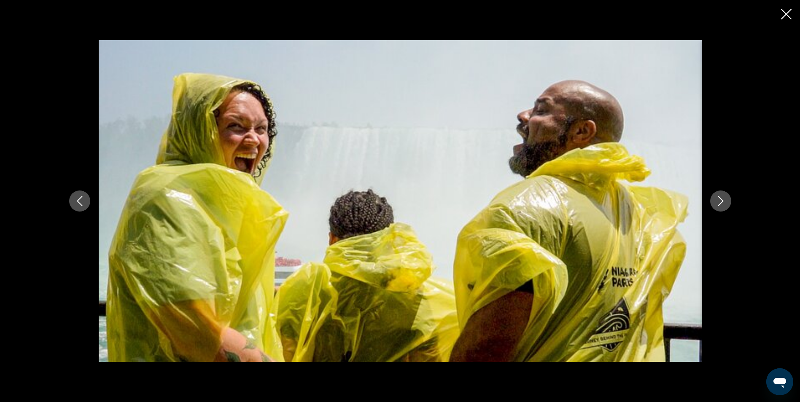
click at [734, 207] on div "Main content" at bounding box center [400, 201] width 679 height 322
click at [724, 204] on icon "Next image" at bounding box center [720, 201] width 10 height 10
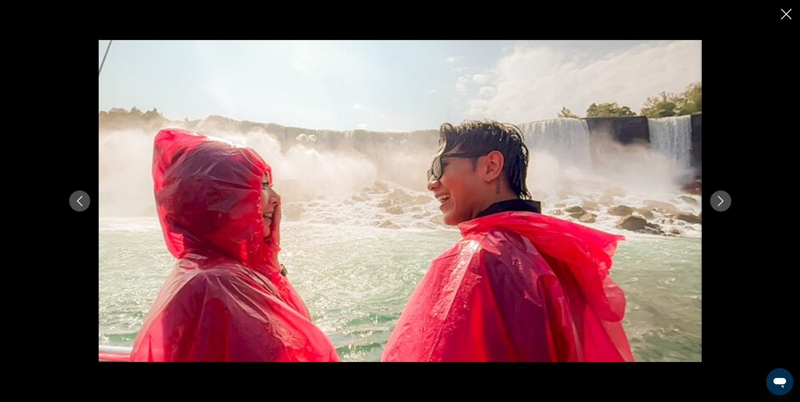
click at [724, 204] on icon "Next image" at bounding box center [720, 201] width 10 height 10
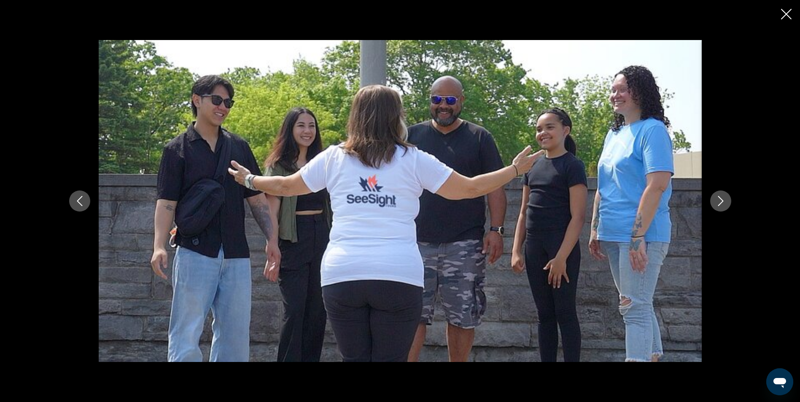
click at [724, 204] on icon "Next image" at bounding box center [720, 201] width 10 height 10
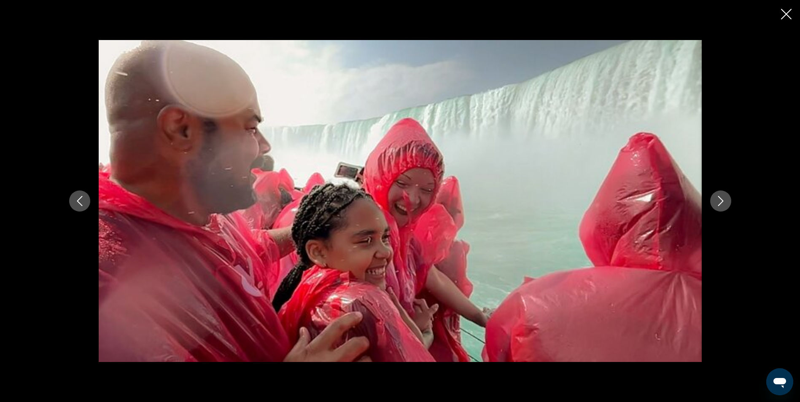
click at [724, 204] on icon "Next image" at bounding box center [720, 201] width 10 height 10
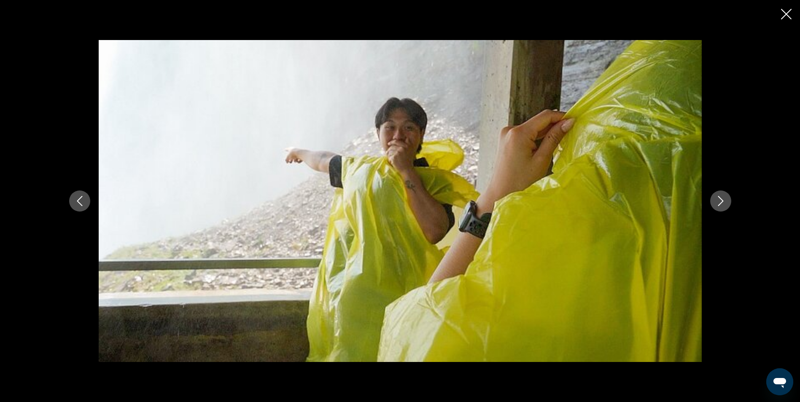
click at [781, 16] on icon "Close slideshow" at bounding box center [786, 14] width 11 height 11
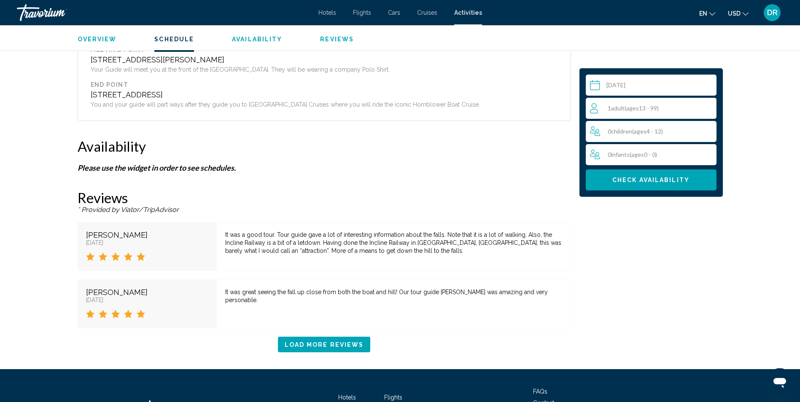
scroll to position [1138, 0]
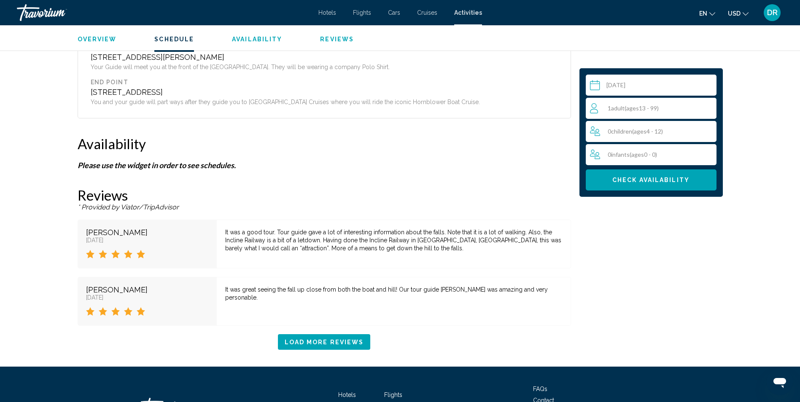
click at [372, 337] on div "Load More Reviews" at bounding box center [324, 342] width 493 height 16
click at [352, 341] on span "Load More Reviews" at bounding box center [324, 342] width 79 height 7
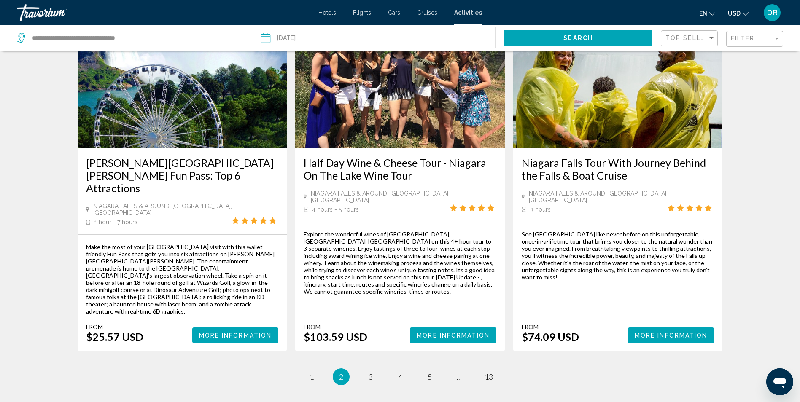
scroll to position [1180, 0]
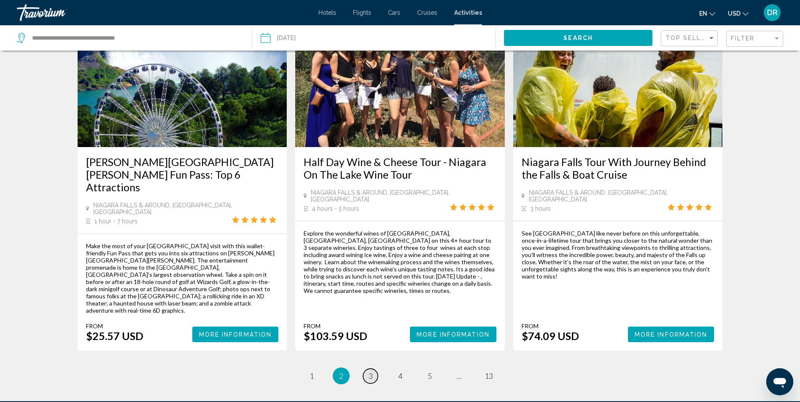
click at [371, 371] on span "3" at bounding box center [370, 375] width 4 height 9
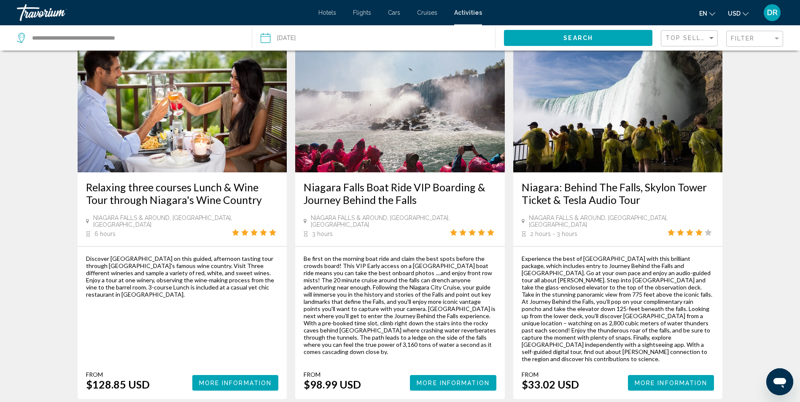
scroll to position [42, 0]
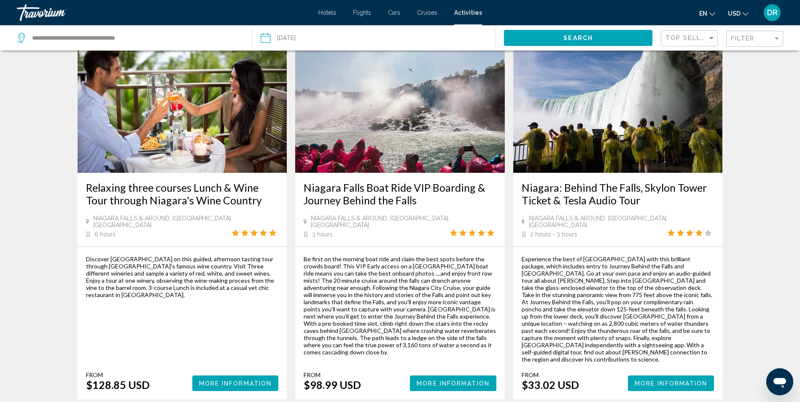
click at [613, 142] on img "Main content" at bounding box center [618, 105] width 210 height 135
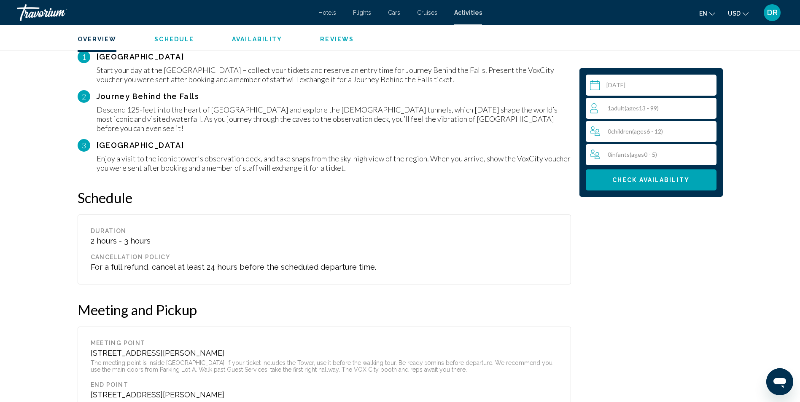
scroll to position [927, 0]
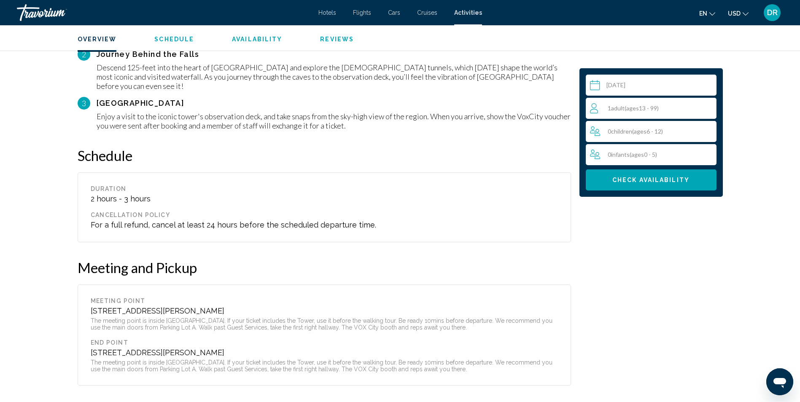
drag, startPoint x: 282, startPoint y: 301, endPoint x: 90, endPoint y: 302, distance: 191.4
click at [91, 306] on div "[STREET_ADDRESS][PERSON_NAME]" at bounding box center [324, 310] width 467 height 9
drag, startPoint x: 90, startPoint y: 302, endPoint x: 97, endPoint y: 302, distance: 6.7
copy div "[STREET_ADDRESS][PERSON_NAME]"
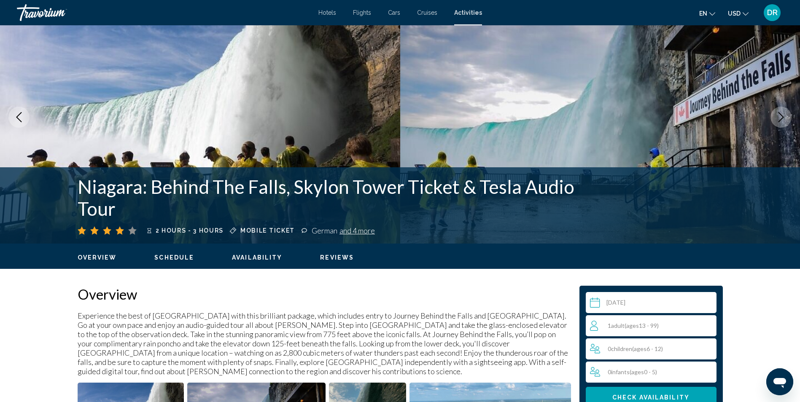
scroll to position [0, 0]
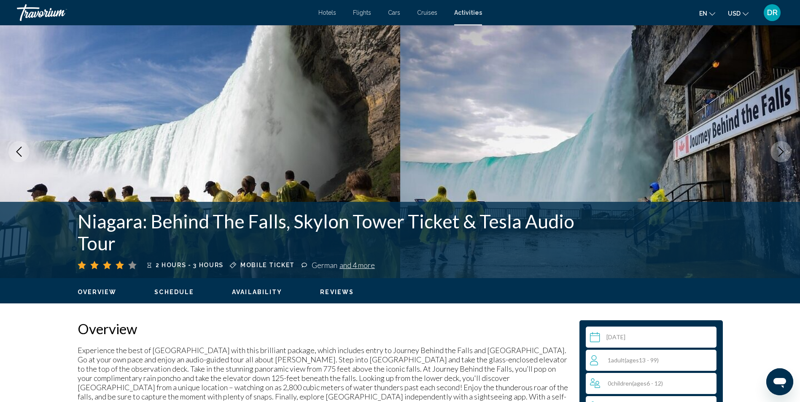
drag, startPoint x: 294, startPoint y: 222, endPoint x: 395, endPoint y: 227, distance: 101.3
click at [395, 227] on h1 "Niagara: Behind The Falls, Skylon Tower Ticket & Tesla Audio Tour" at bounding box center [333, 232] width 510 height 44
drag, startPoint x: 395, startPoint y: 227, endPoint x: 381, endPoint y: 224, distance: 14.2
copy h1 "[GEOGRAPHIC_DATA]"
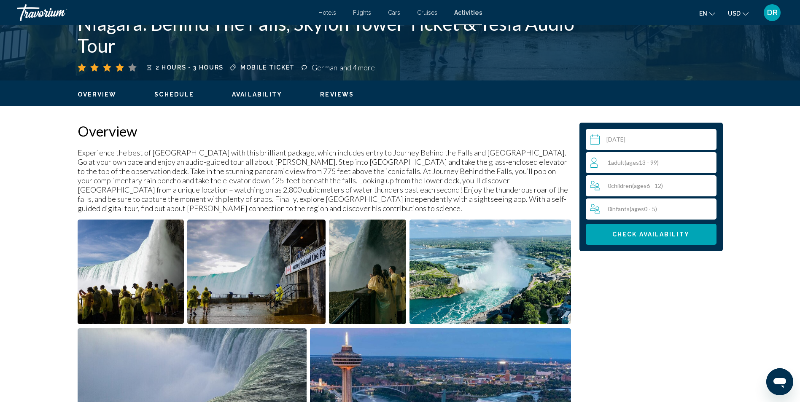
scroll to position [211, 0]
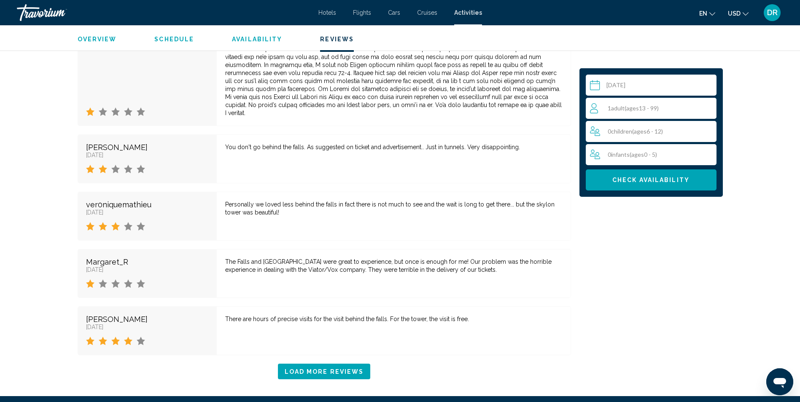
scroll to position [1728, 0]
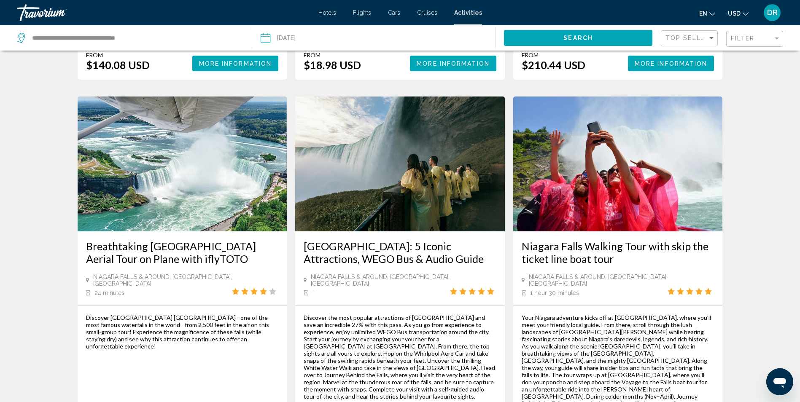
scroll to position [801, 0]
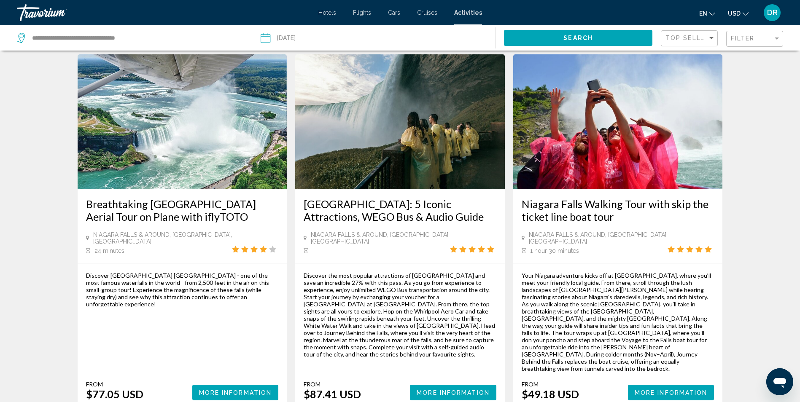
click at [641, 103] on img "Main content" at bounding box center [618, 121] width 210 height 135
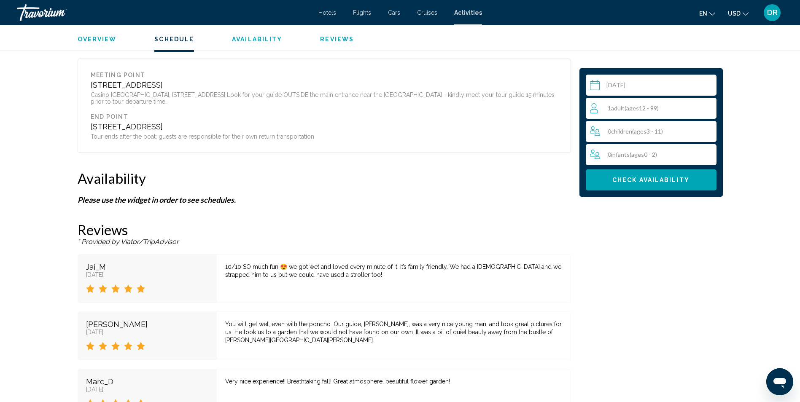
scroll to position [1138, 0]
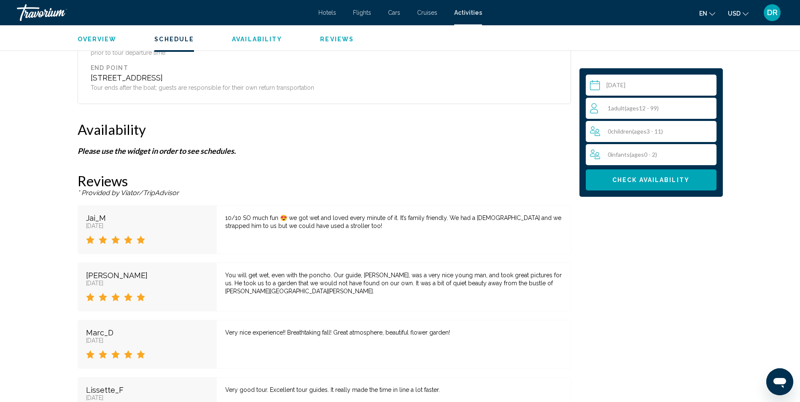
click at [652, 106] on span "( ages [DEMOGRAPHIC_DATA])" at bounding box center [641, 108] width 34 height 7
click at [711, 106] on icon "Increment adults" at bounding box center [708, 108] width 8 height 10
click at [696, 177] on button "Check Availability" at bounding box center [651, 179] width 131 height 21
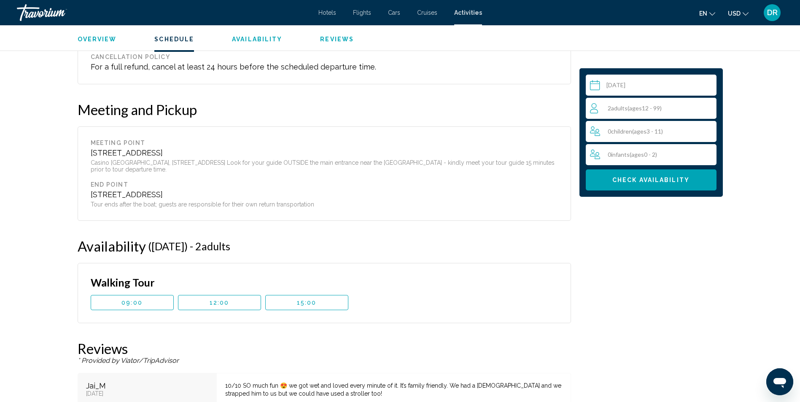
scroll to position [979, 0]
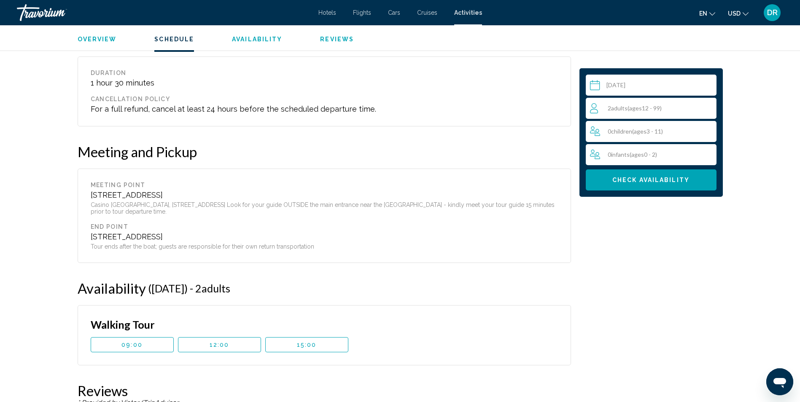
drag, startPoint x: 89, startPoint y: 178, endPoint x: 269, endPoint y: 176, distance: 180.0
click at [269, 176] on div "[GEOGRAPHIC_DATA] [STREET_ADDRESS] Casino Niagara, [STREET_ADDRESS] Look for yo…" at bounding box center [324, 216] width 493 height 94
copy div "[STREET_ADDRESS]"
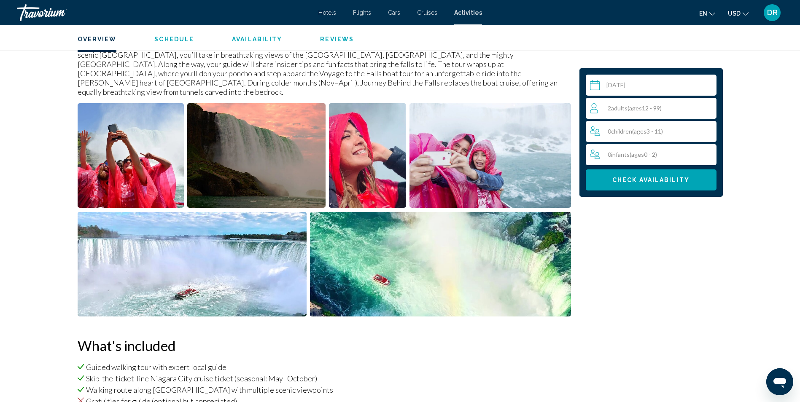
scroll to position [220, 0]
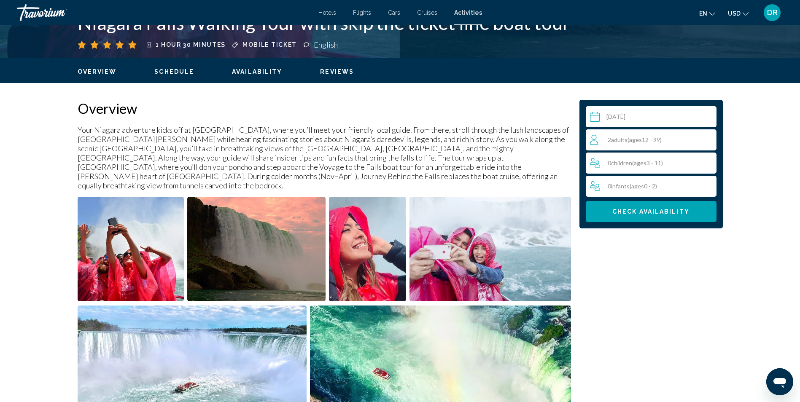
click at [133, 218] on img "Open full-screen image slider" at bounding box center [131, 249] width 107 height 105
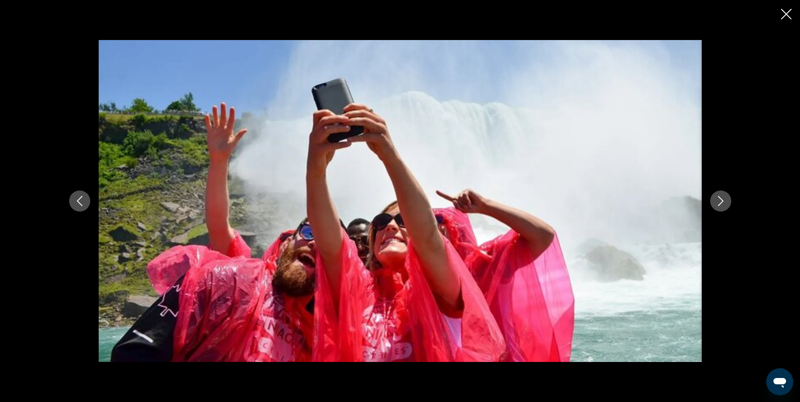
click at [727, 200] on button "Next image" at bounding box center [720, 201] width 21 height 21
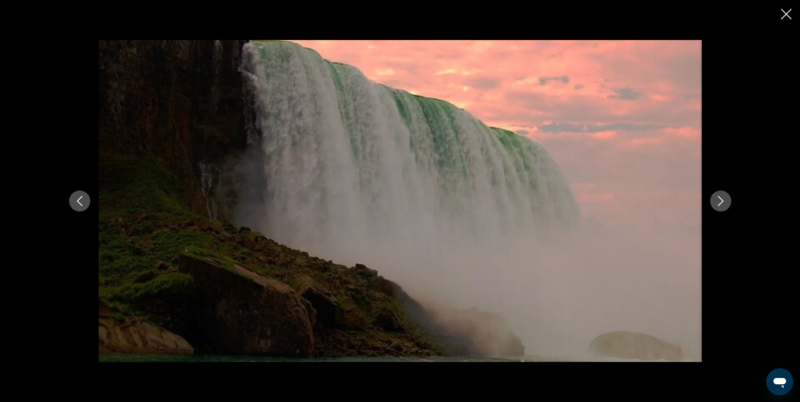
click at [726, 201] on button "Next image" at bounding box center [720, 201] width 21 height 21
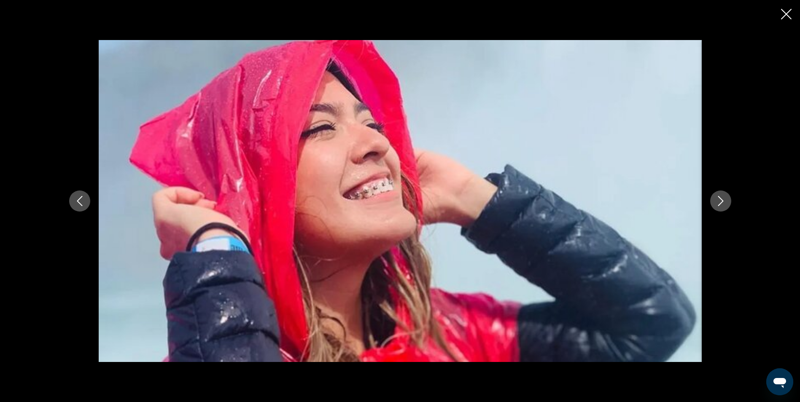
click at [726, 201] on button "Next image" at bounding box center [720, 201] width 21 height 21
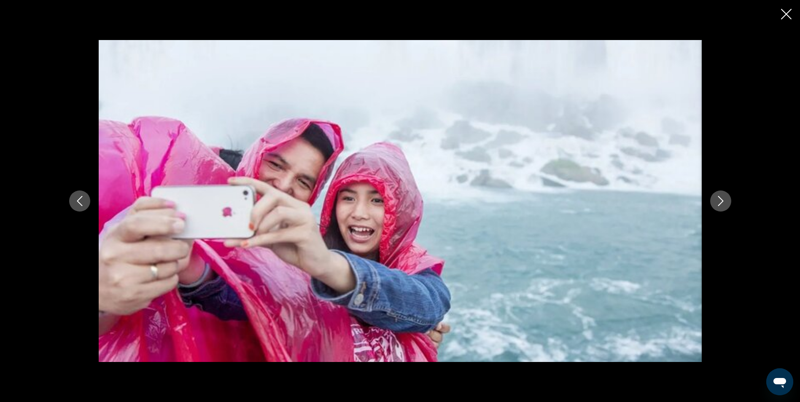
click at [726, 201] on button "Next image" at bounding box center [720, 201] width 21 height 21
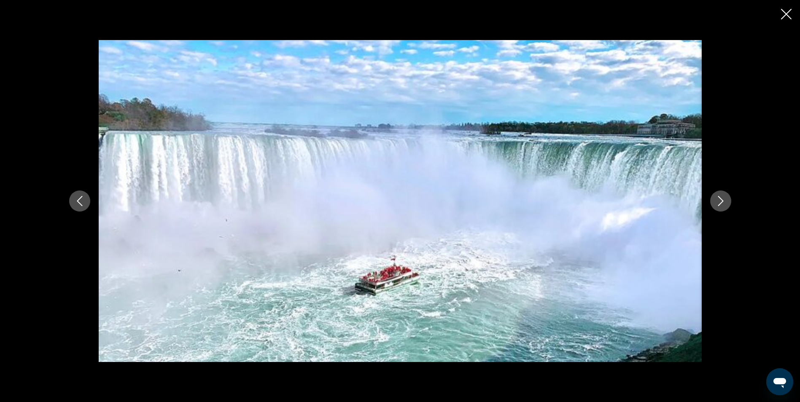
click at [726, 201] on button "Next image" at bounding box center [720, 201] width 21 height 21
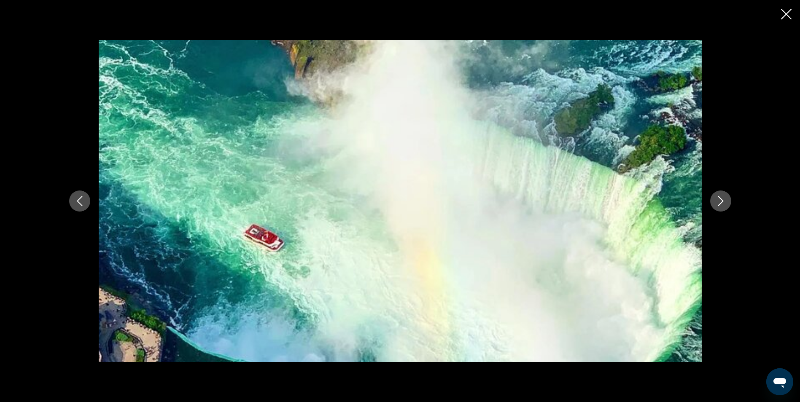
click at [726, 201] on button "Next image" at bounding box center [720, 201] width 21 height 21
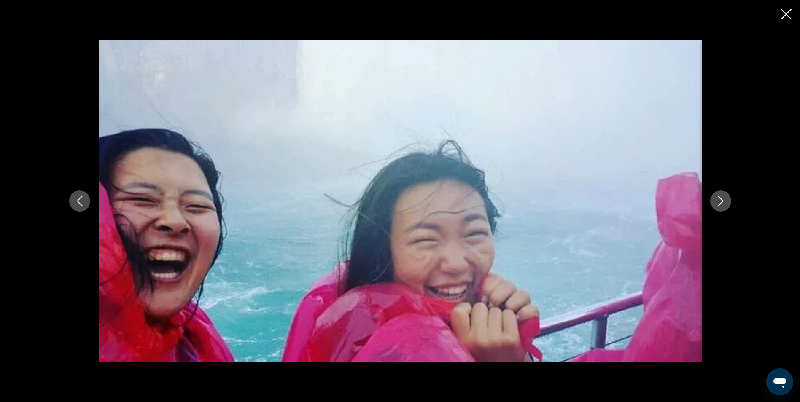
click at [726, 201] on button "Next image" at bounding box center [720, 201] width 21 height 21
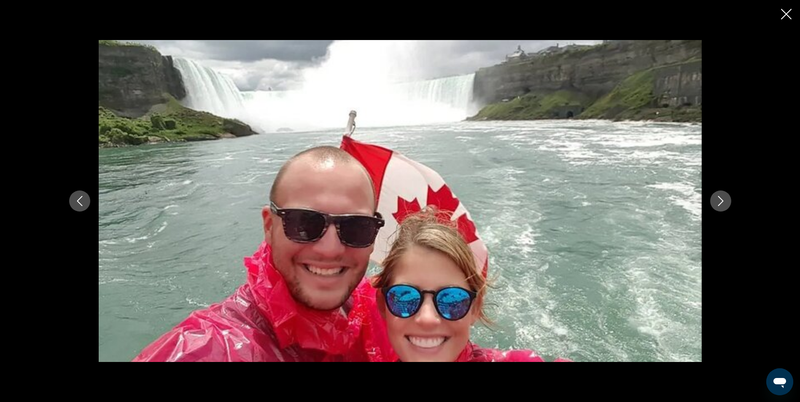
click at [726, 201] on button "Next image" at bounding box center [720, 201] width 21 height 21
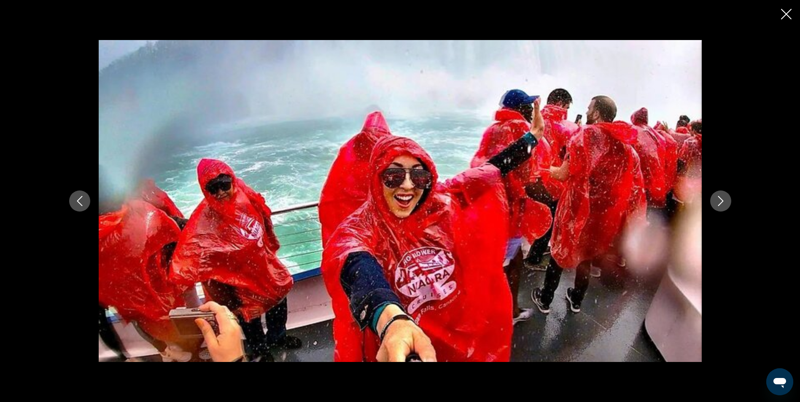
click at [726, 201] on button "Next image" at bounding box center [720, 201] width 21 height 21
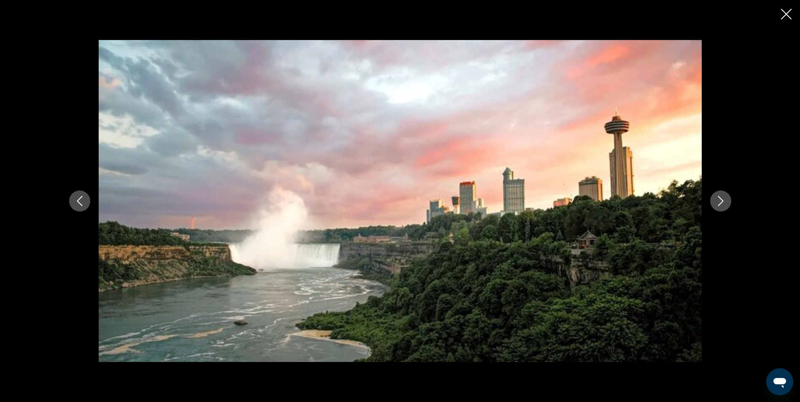
click at [785, 16] on icon "Close slideshow" at bounding box center [786, 14] width 11 height 11
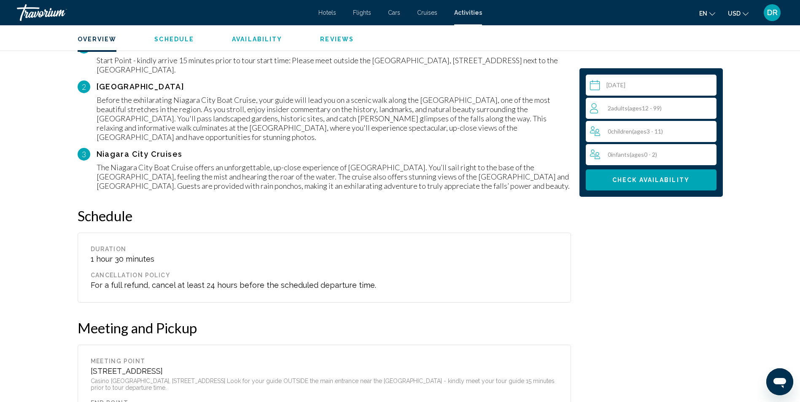
scroll to position [853, 0]
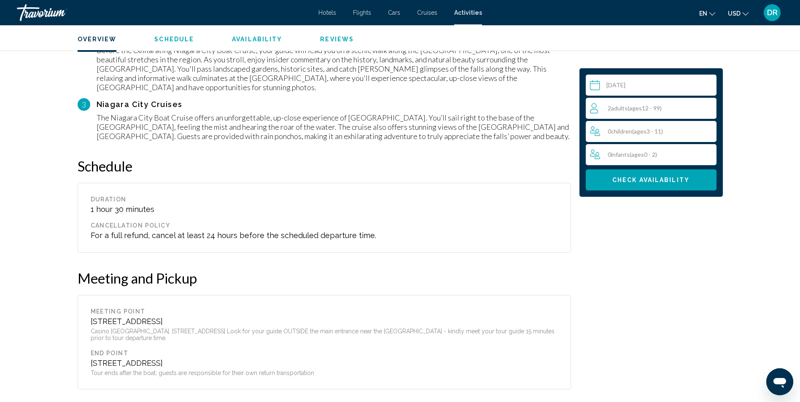
click at [621, 285] on div "Select a date [DATE] Sep *** *** *** *** *** *** *** *** *** *** *** *** 2025 *…" at bounding box center [651, 123] width 152 height 1311
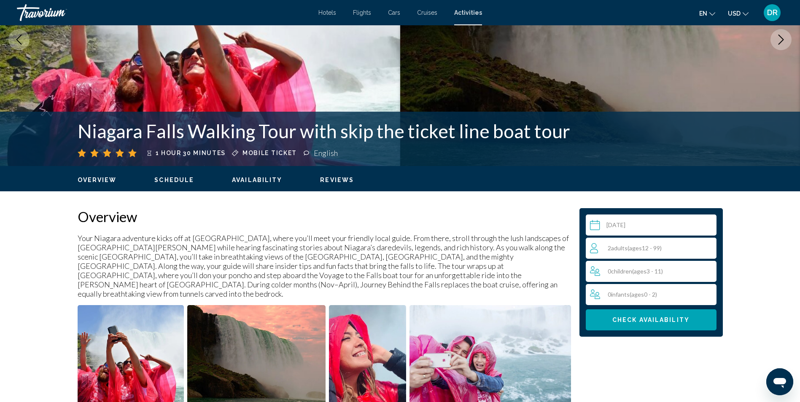
scroll to position [295, 0]
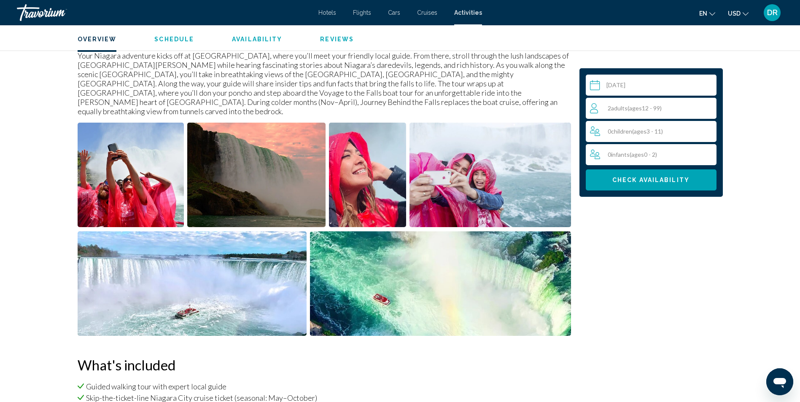
click at [674, 182] on span "Check Availability" at bounding box center [650, 180] width 77 height 7
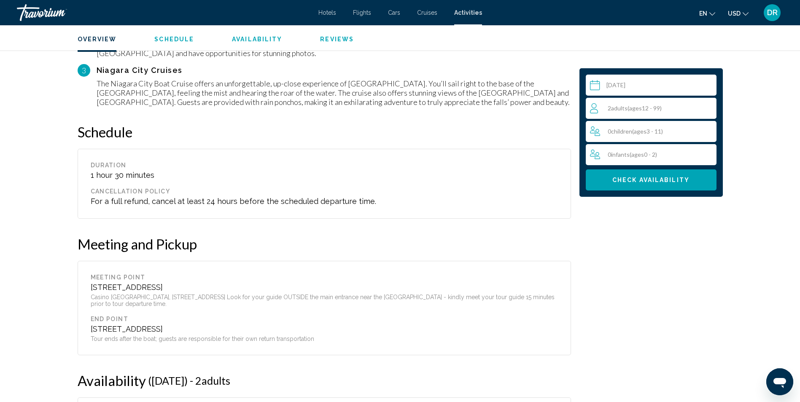
scroll to position [726, 0]
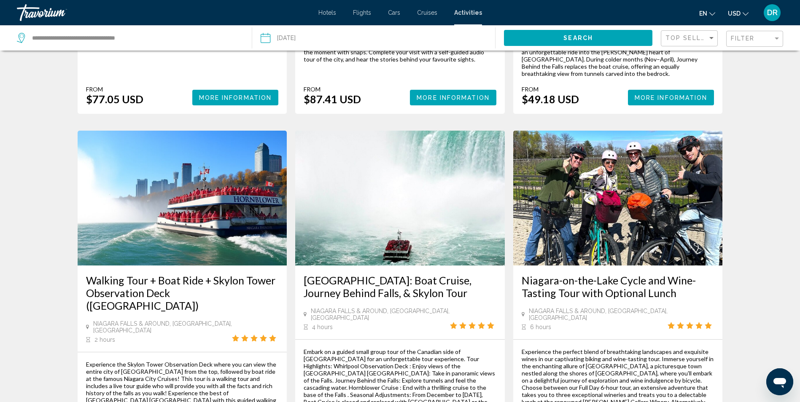
scroll to position [1138, 0]
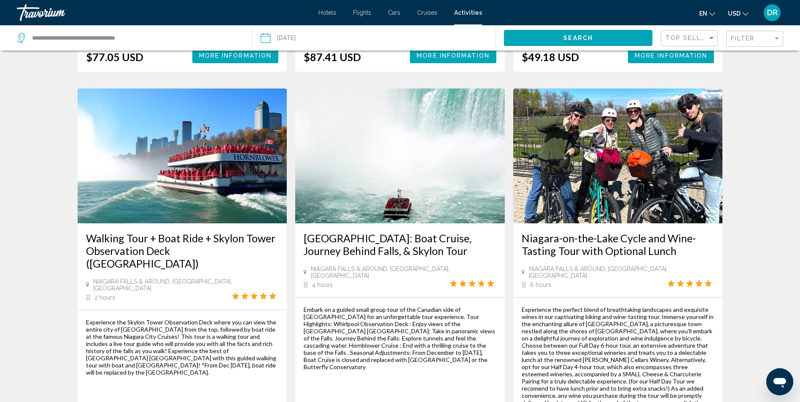
click at [223, 129] on img "Main content" at bounding box center [183, 156] width 210 height 135
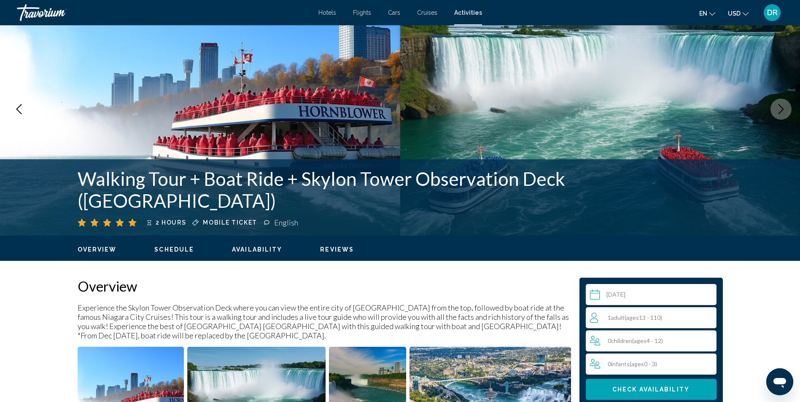
scroll to position [126, 0]
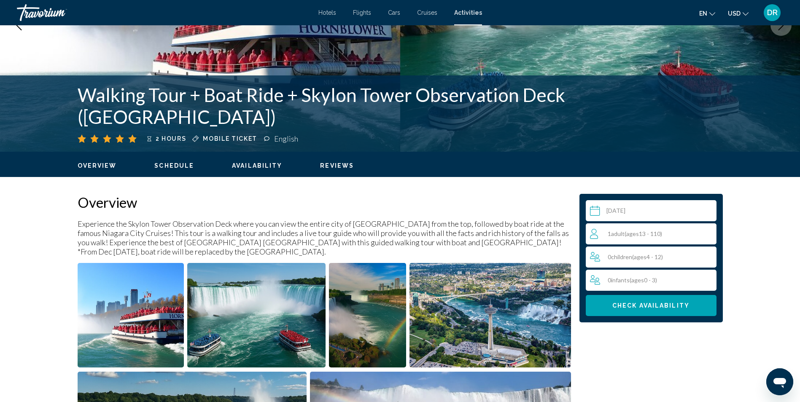
click at [678, 231] on div "1 Adult Adults ( ages [DEMOGRAPHIC_DATA])" at bounding box center [653, 234] width 126 height 10
click at [708, 235] on icon "Increment adults" at bounding box center [708, 233] width 8 height 10
click at [684, 303] on span "Check Availability" at bounding box center [650, 306] width 77 height 7
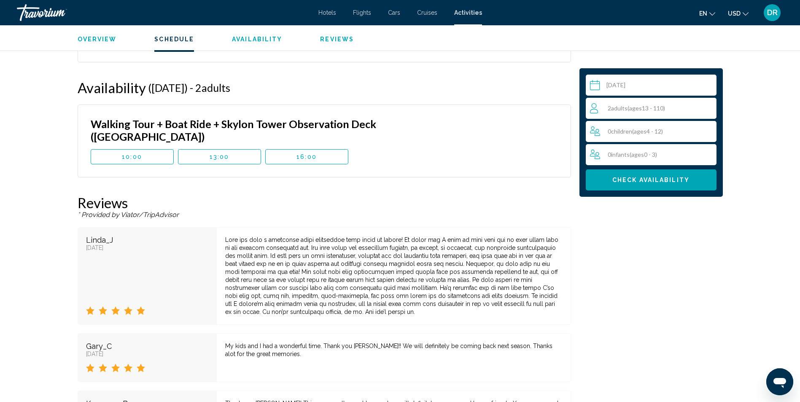
scroll to position [910, 0]
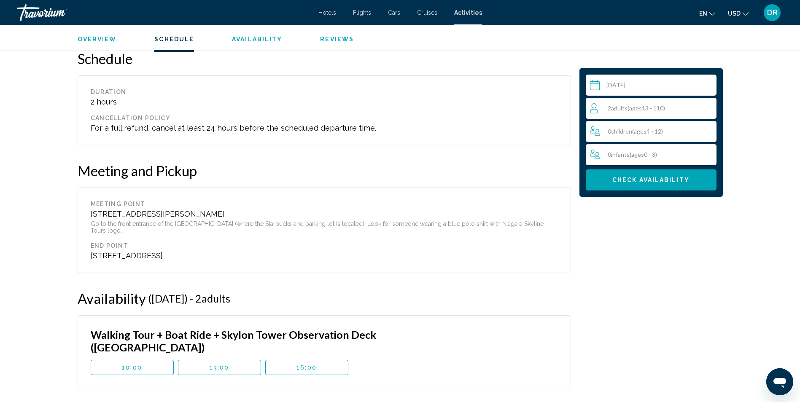
drag, startPoint x: 92, startPoint y: 215, endPoint x: 293, endPoint y: 215, distance: 200.7
click at [293, 215] on div "[STREET_ADDRESS][PERSON_NAME]" at bounding box center [324, 214] width 467 height 9
drag, startPoint x: 293, startPoint y: 215, endPoint x: 273, endPoint y: 218, distance: 20.0
copy div "[STREET_ADDRESS][PERSON_NAME]"
click at [603, 274] on div "Select a date [DATE] Sep *** *** *** *** *** *** *** *** *** *** *** *** 2025 *…" at bounding box center [651, 96] width 152 height 1371
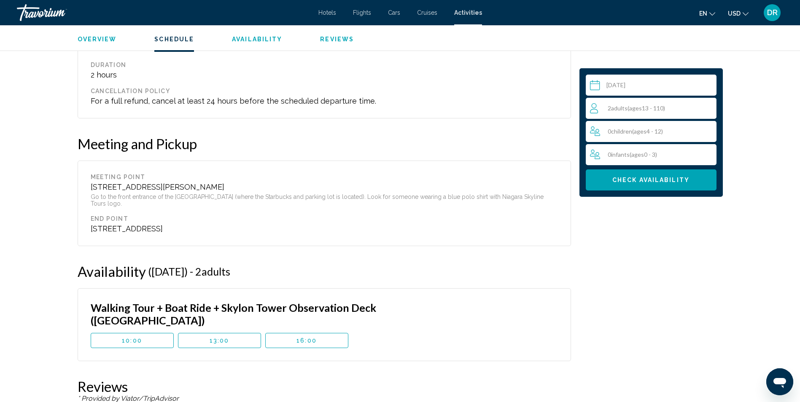
scroll to position [952, 0]
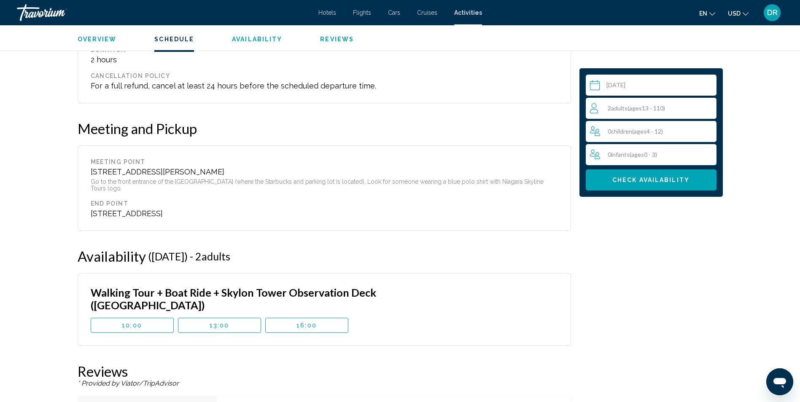
drag, startPoint x: 218, startPoint y: 285, endPoint x: 281, endPoint y: 284, distance: 62.8
click at [281, 286] on h3 "Walking Tour + Boat Ride + Skylon Tower Observation Deck ([GEOGRAPHIC_DATA])" at bounding box center [263, 298] width 345 height 25
copy h3 "[GEOGRAPHIC_DATA]"
click at [210, 318] on button "13:00" at bounding box center [219, 325] width 83 height 15
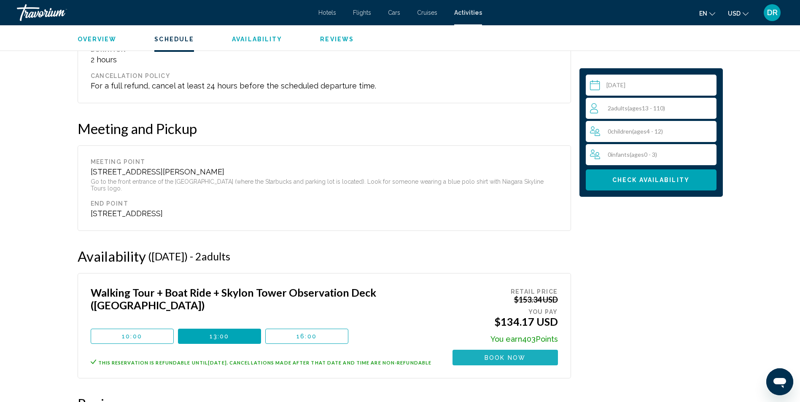
click at [530, 352] on button "Book now" at bounding box center [504, 358] width 105 height 16
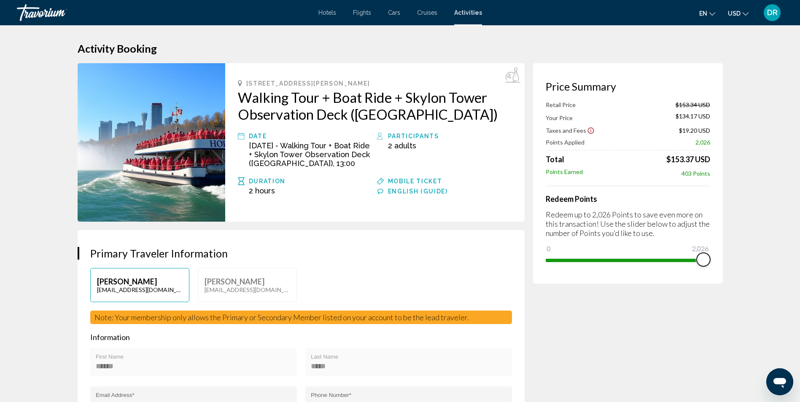
drag, startPoint x: 554, startPoint y: 250, endPoint x: 713, endPoint y: 265, distance: 160.5
click at [713, 265] on div "Price Summary Retail Price $153.34 USD Your Price $134.17 USD Taxes and Fees $1…" at bounding box center [628, 173] width 190 height 220
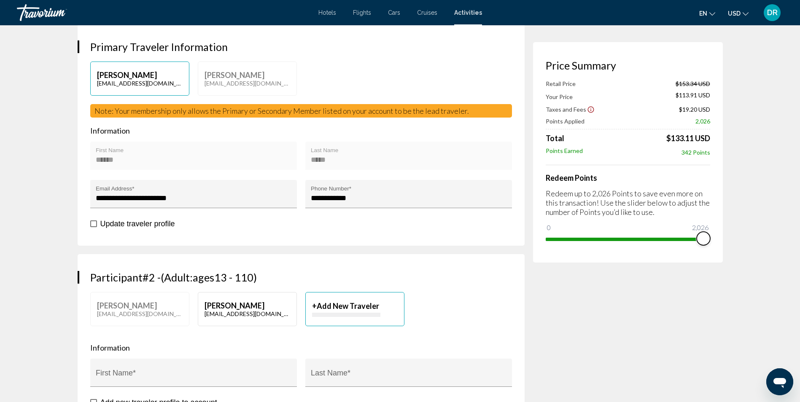
scroll to position [253, 0]
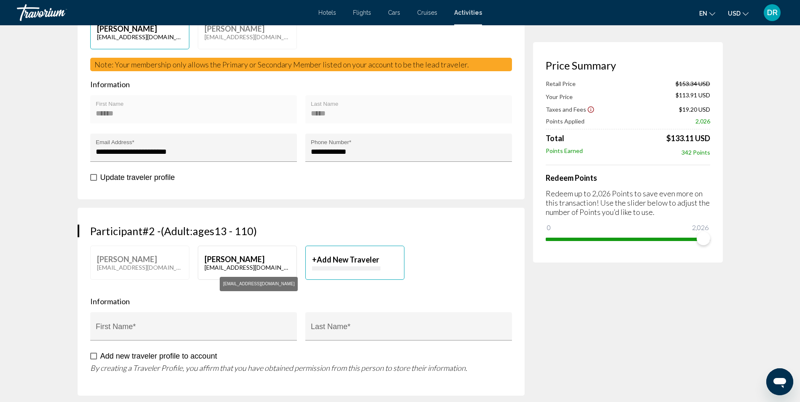
click at [212, 40] on p "[EMAIL_ADDRESS][DOMAIN_NAME]" at bounding box center [247, 36] width 86 height 7
type input "******"
type input "*****"
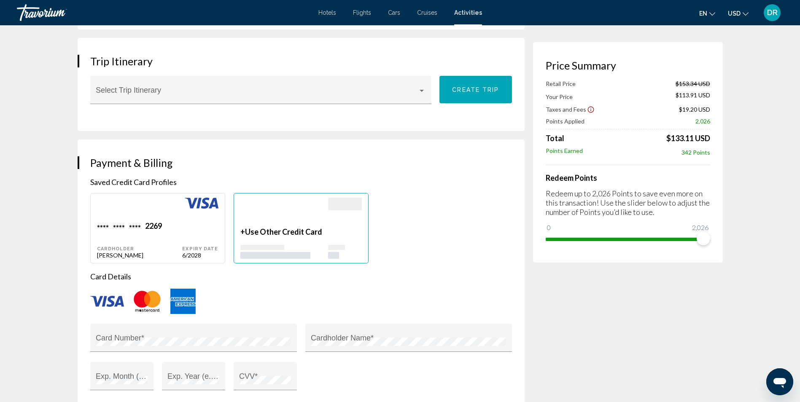
scroll to position [717, 0]
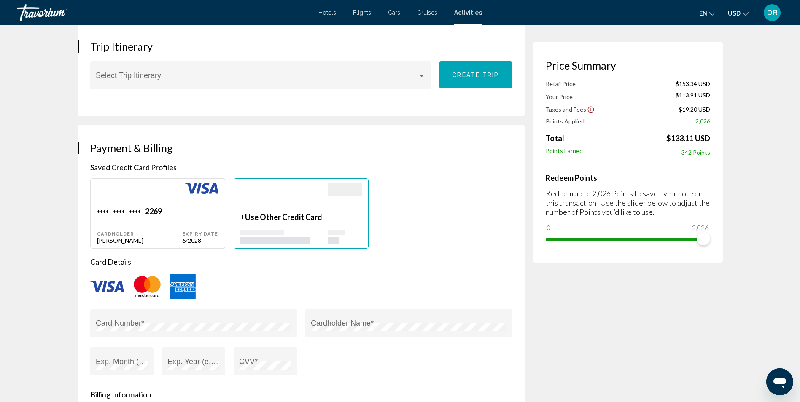
click at [188, 218] on div "Expiry Date 6/2028" at bounding box center [200, 226] width 36 height 38
type input "******"
type input "*****"
type input "**********"
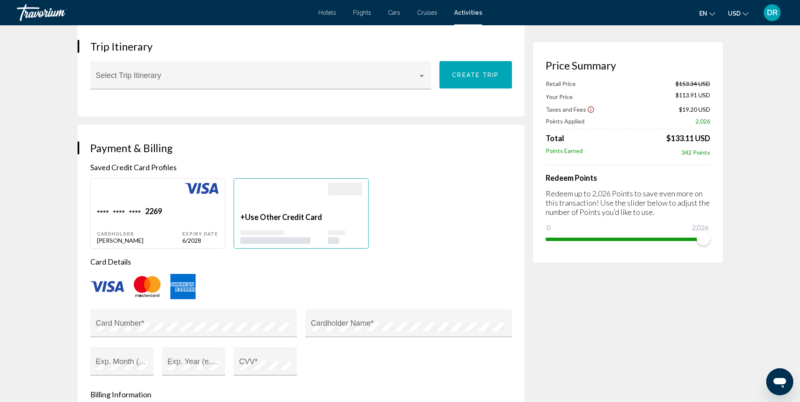
type input "*****"
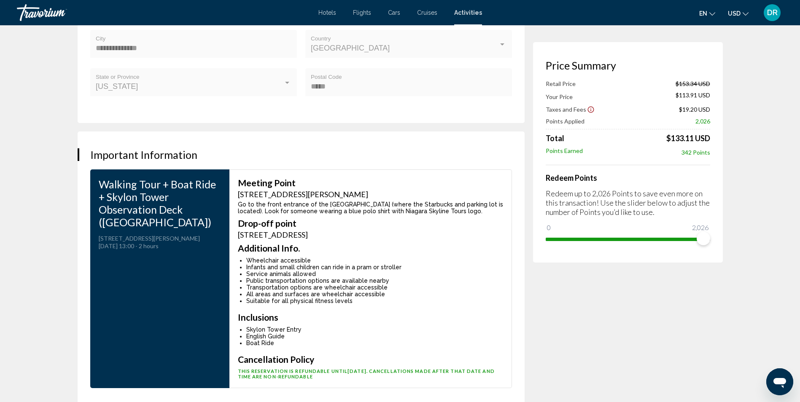
scroll to position [1223, 0]
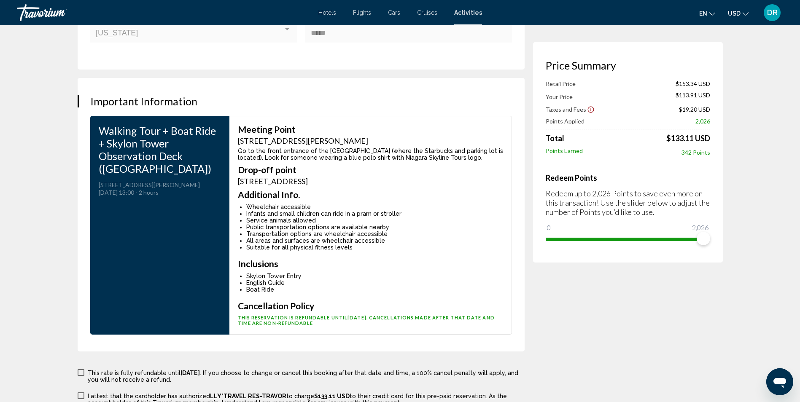
drag, startPoint x: 430, startPoint y: 138, endPoint x: 243, endPoint y: 138, distance: 186.3
click at [243, 138] on div "[STREET_ADDRESS][PERSON_NAME]" at bounding box center [370, 140] width 265 height 9
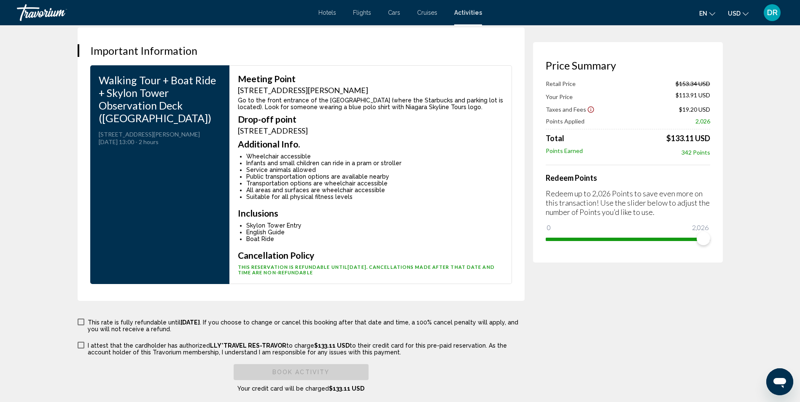
scroll to position [1349, 0]
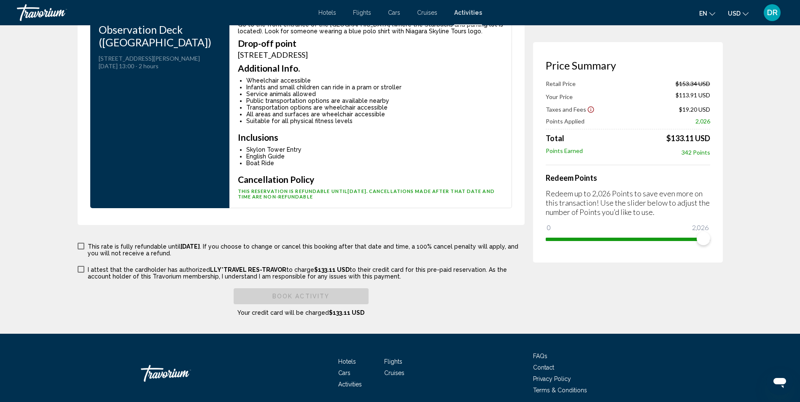
drag, startPoint x: 82, startPoint y: 245, endPoint x: 82, endPoint y: 251, distance: 5.5
click at [82, 245] on span "Main content" at bounding box center [81, 246] width 7 height 7
click at [81, 268] on span "Main content" at bounding box center [81, 269] width 7 height 7
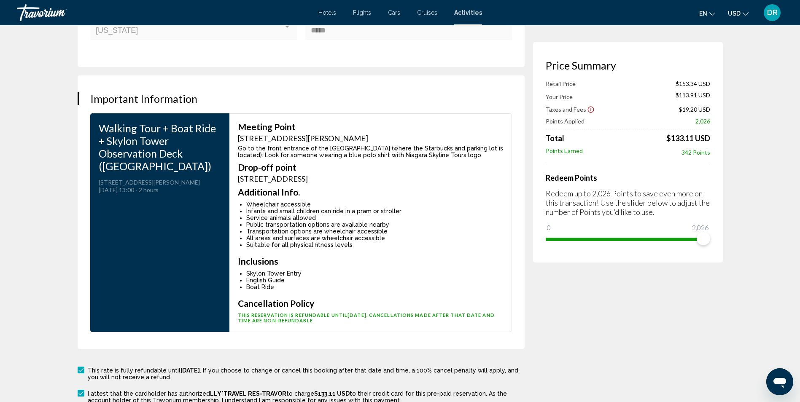
scroll to position [1384, 0]
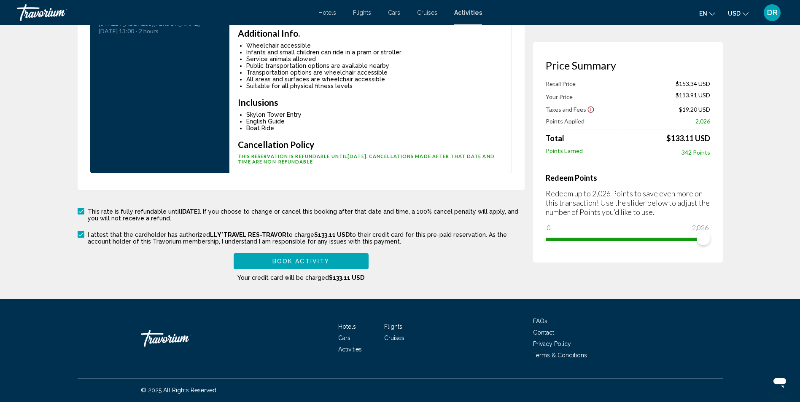
click at [309, 257] on button "Book Activity" at bounding box center [301, 261] width 135 height 16
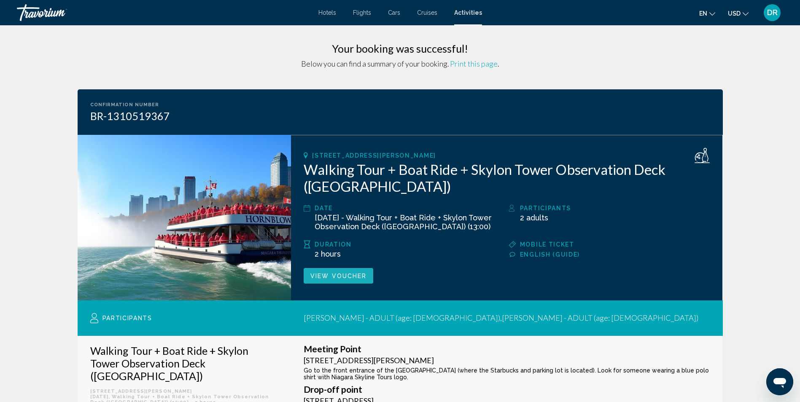
click at [350, 279] on button "View Voucher" at bounding box center [339, 276] width 70 height 16
click at [765, 14] on div "DR" at bounding box center [771, 12] width 17 height 17
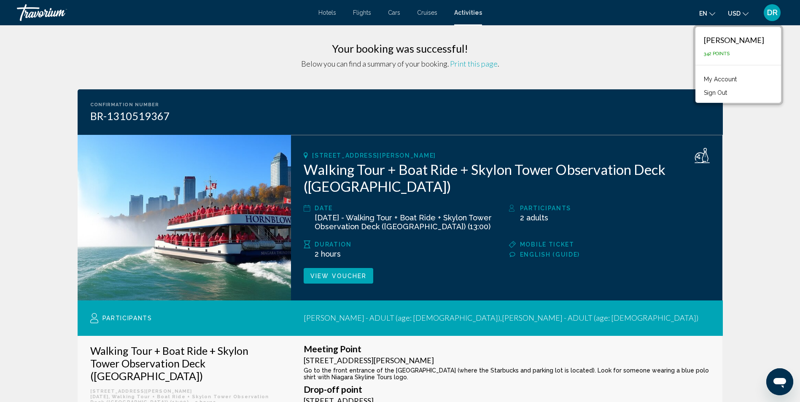
click at [736, 79] on link "My Account" at bounding box center [719, 79] width 41 height 11
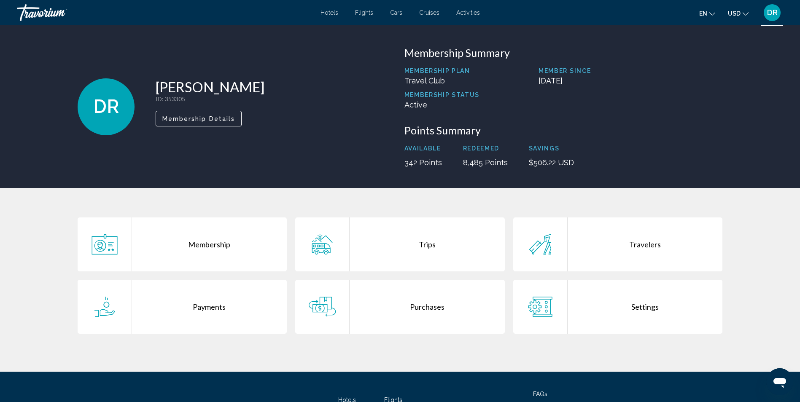
click at [422, 317] on div "Purchases" at bounding box center [426, 307] width 155 height 54
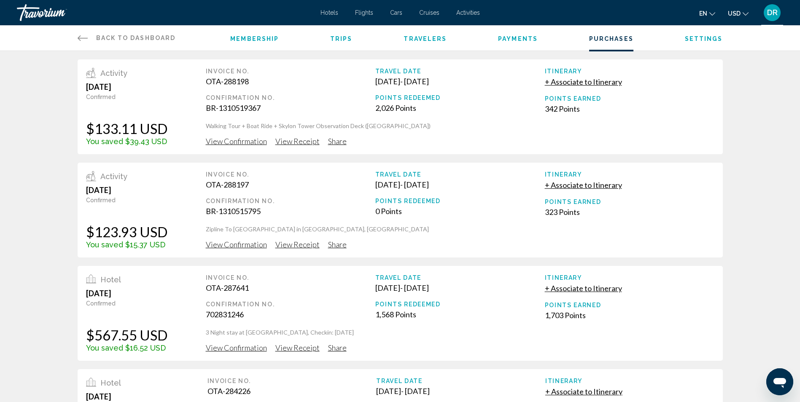
click at [253, 146] on span "View Confirmation" at bounding box center [236, 141] width 61 height 9
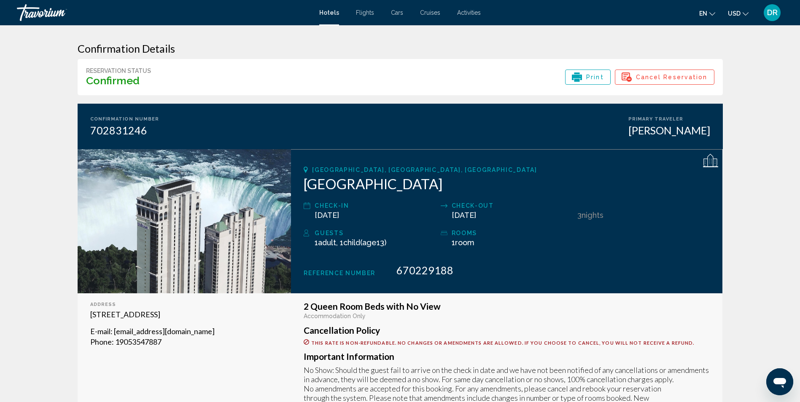
click at [601, 73] on span "Print" at bounding box center [595, 77] width 18 height 14
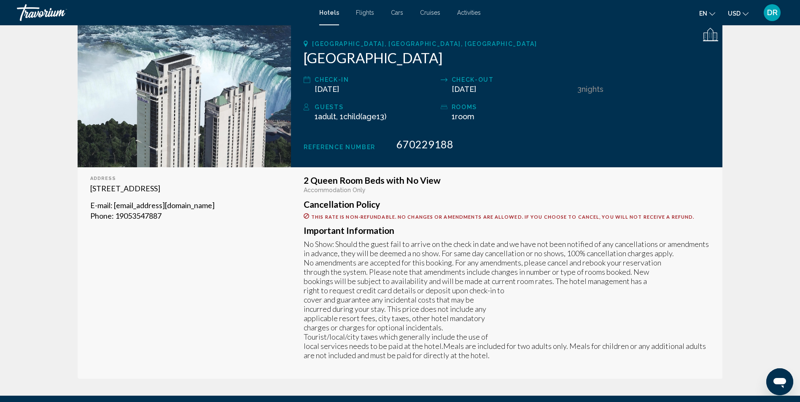
scroll to position [126, 0]
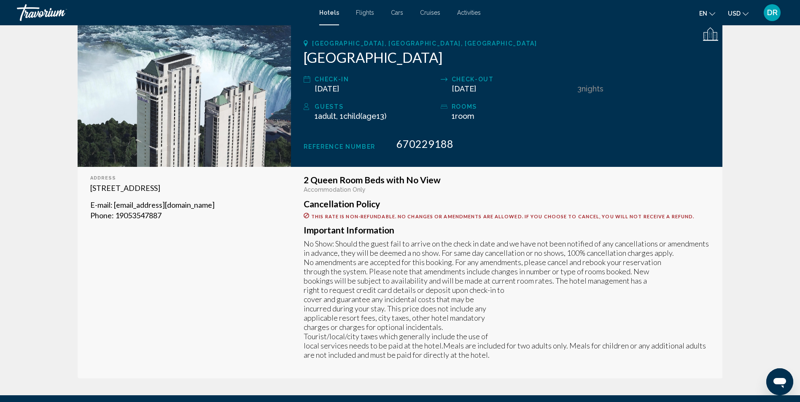
drag, startPoint x: 375, startPoint y: 321, endPoint x: 463, endPoint y: 330, distance: 89.0
click at [463, 330] on p "No Show: Should the guest fail to arrive on the check in date and we have not b…" at bounding box center [507, 299] width 406 height 121
drag, startPoint x: 463, startPoint y: 330, endPoint x: 585, endPoint y: 321, distance: 122.1
click at [585, 321] on p "No Show: Should the guest fail to arrive on the check in date and we have not b…" at bounding box center [507, 299] width 406 height 121
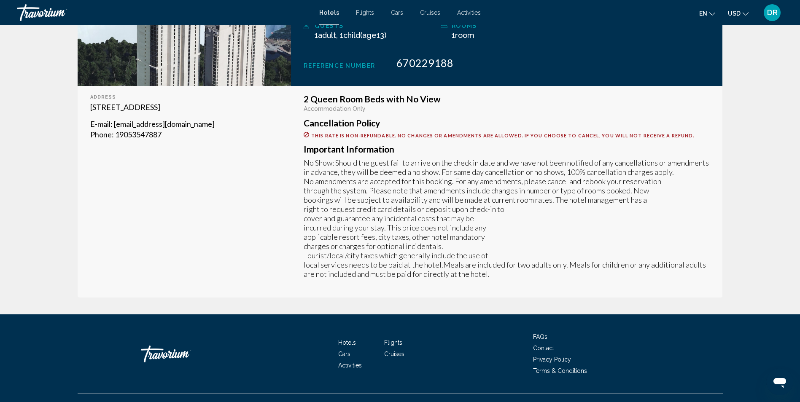
scroll to position [211, 0]
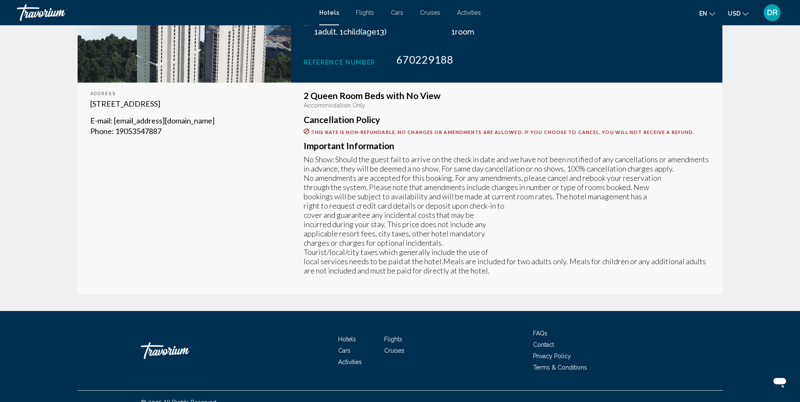
drag, startPoint x: 392, startPoint y: 225, endPoint x: 439, endPoint y: 242, distance: 49.5
click at [439, 242] on p "No Show: Should the guest fail to arrive on the check in date and we have not b…" at bounding box center [507, 215] width 406 height 121
click at [657, 250] on p "No Show: Should the guest fail to arrive on the check in date and we have not b…" at bounding box center [507, 215] width 406 height 121
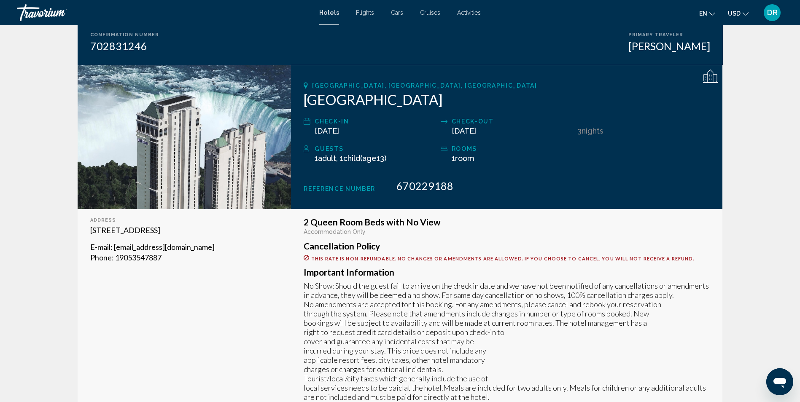
scroll to position [42, 0]
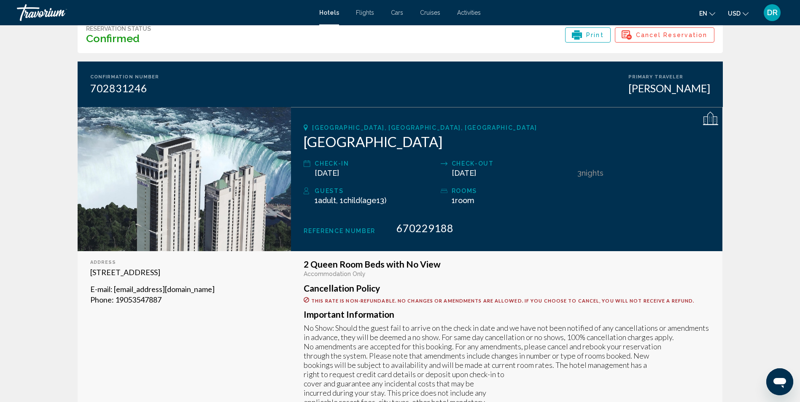
drag, startPoint x: 305, startPoint y: 140, endPoint x: 569, endPoint y: 147, distance: 264.4
click at [569, 147] on h2 "[GEOGRAPHIC_DATA]" at bounding box center [507, 141] width 406 height 17
drag, startPoint x: 569, startPoint y: 147, endPoint x: 557, endPoint y: 143, distance: 12.4
copy h2 "[GEOGRAPHIC_DATA]"
click at [323, 17] on div "Hotels Flights Cars Cruises Activities Hotels Flights Cars Cruises Activities e…" at bounding box center [400, 13] width 800 height 18
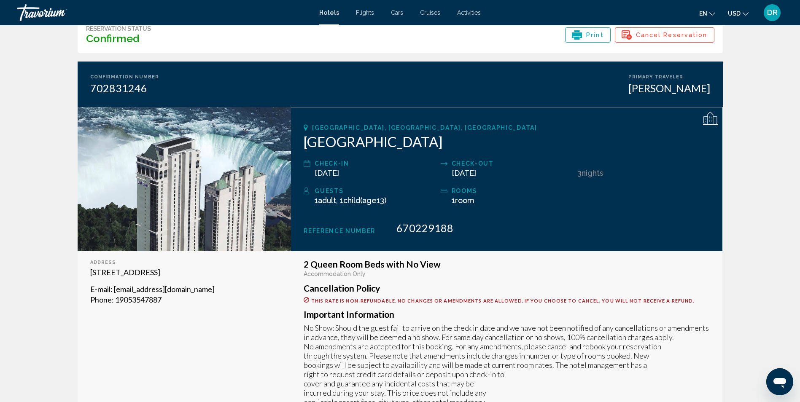
click at [320, 14] on span "Hotels" at bounding box center [329, 12] width 20 height 7
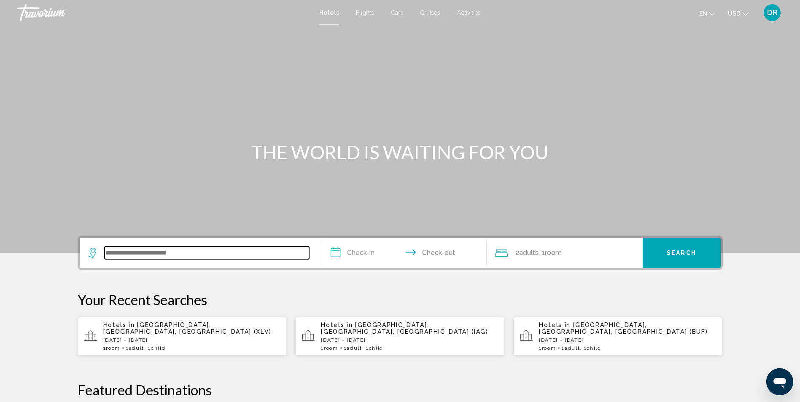
click at [169, 247] on input "Search widget" at bounding box center [207, 253] width 204 height 13
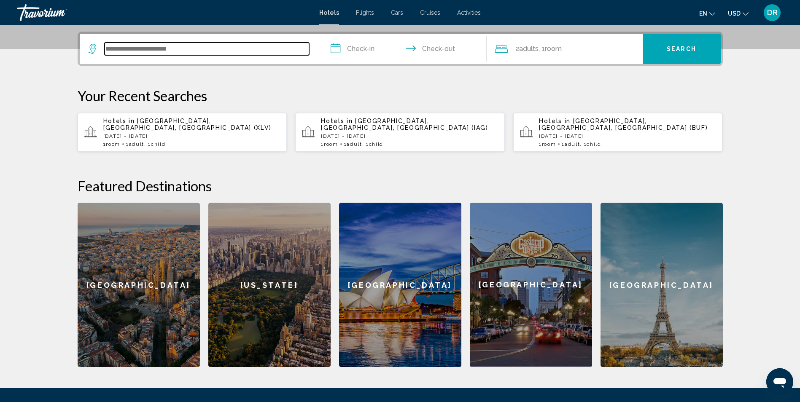
scroll to position [208, 0]
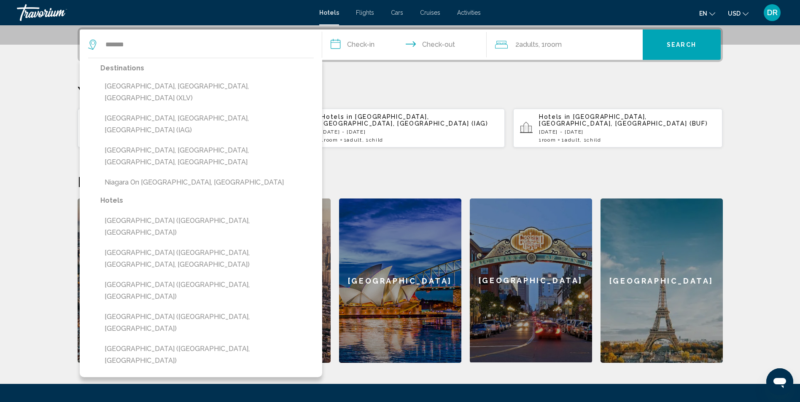
click at [199, 79] on button "[GEOGRAPHIC_DATA], [GEOGRAPHIC_DATA], [GEOGRAPHIC_DATA] (XLV)" at bounding box center [206, 92] width 213 height 28
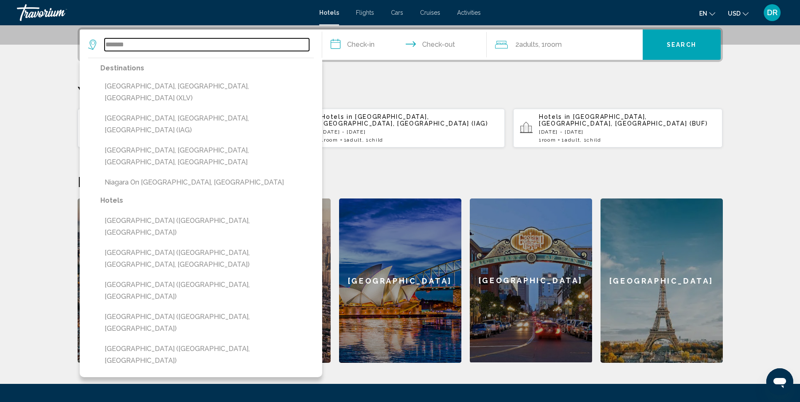
type input "**********"
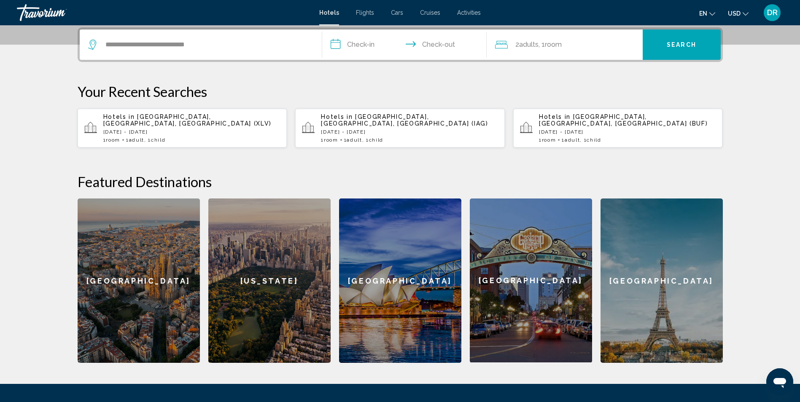
click at [352, 40] on input "**********" at bounding box center [406, 46] width 168 height 33
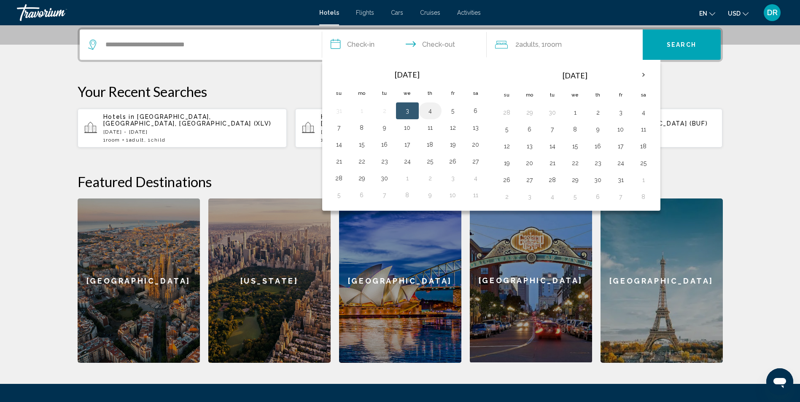
click at [427, 113] on button "4" at bounding box center [429, 111] width 13 height 12
click at [339, 128] on button "7" at bounding box center [338, 128] width 13 height 12
type input "**********"
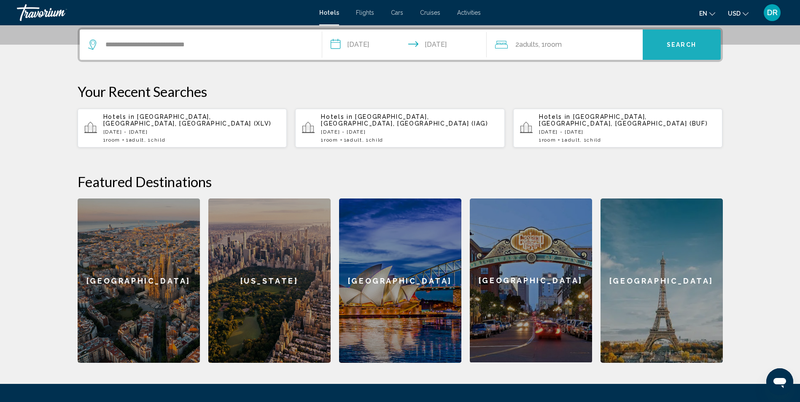
click at [691, 55] on button "Search" at bounding box center [681, 45] width 78 height 30
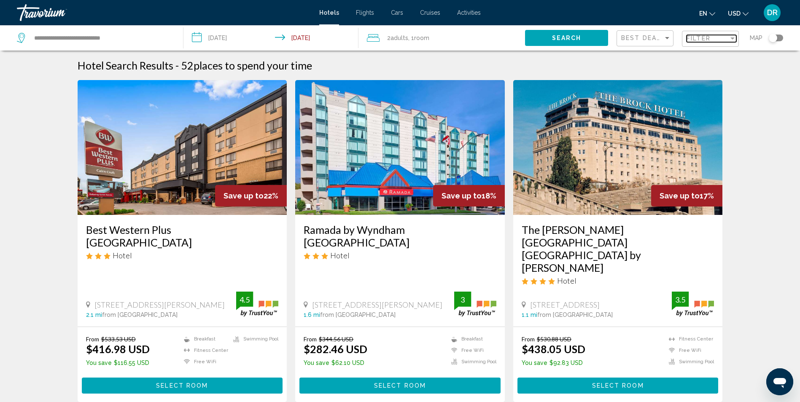
drag, startPoint x: 717, startPoint y: 35, endPoint x: 687, endPoint y: 44, distance: 30.7
click at [717, 35] on div "Filter" at bounding box center [707, 38] width 42 height 7
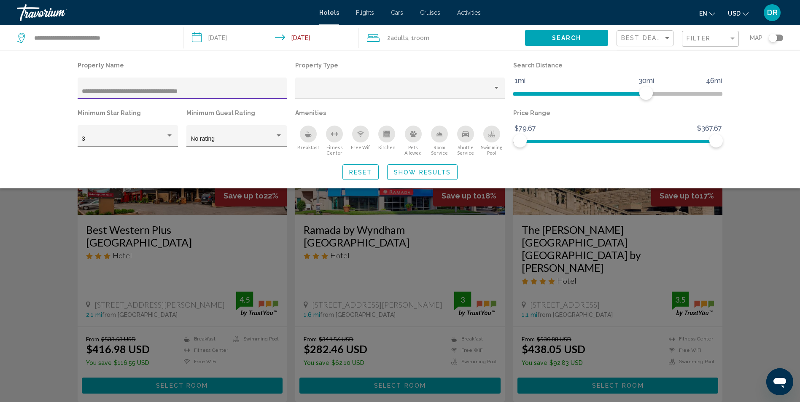
type input "**********"
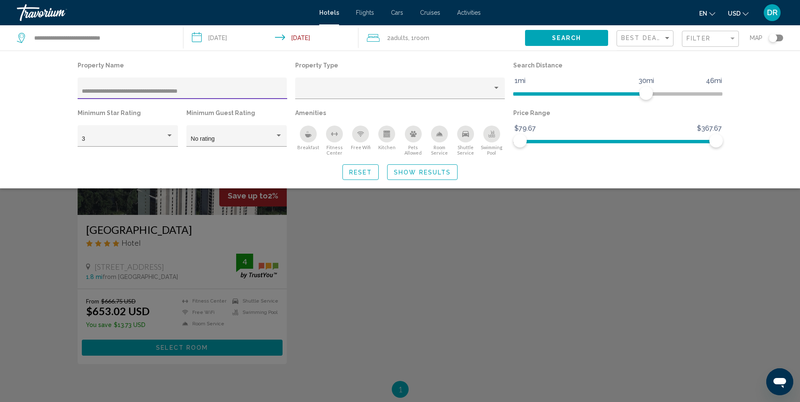
click at [633, 300] on div "Search widget" at bounding box center [400, 264] width 800 height 276
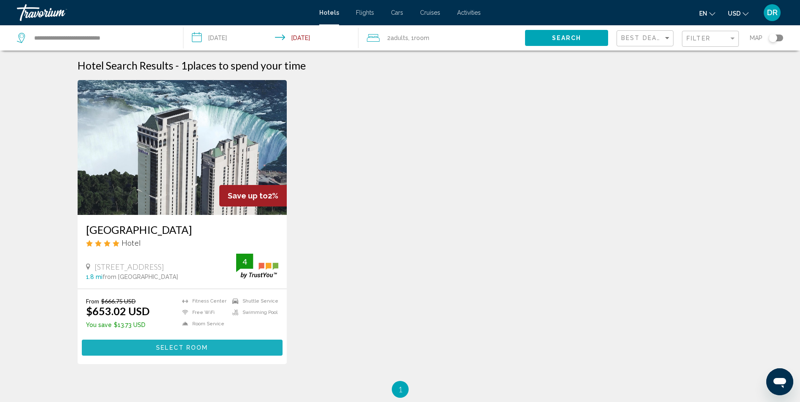
click at [236, 355] on button "Select Room" at bounding box center [182, 348] width 201 height 16
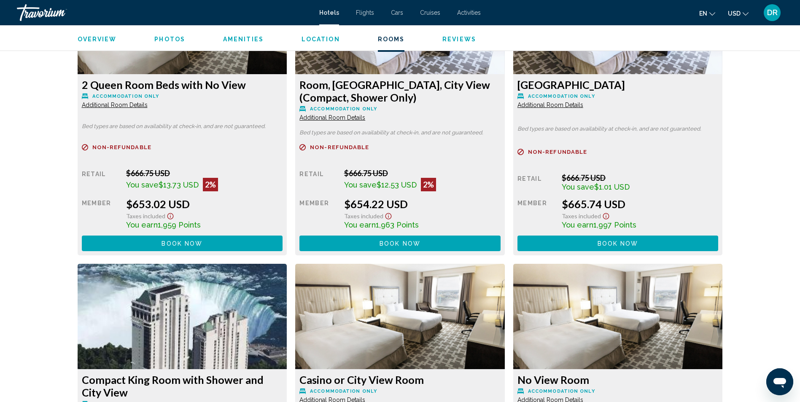
scroll to position [1223, 0]
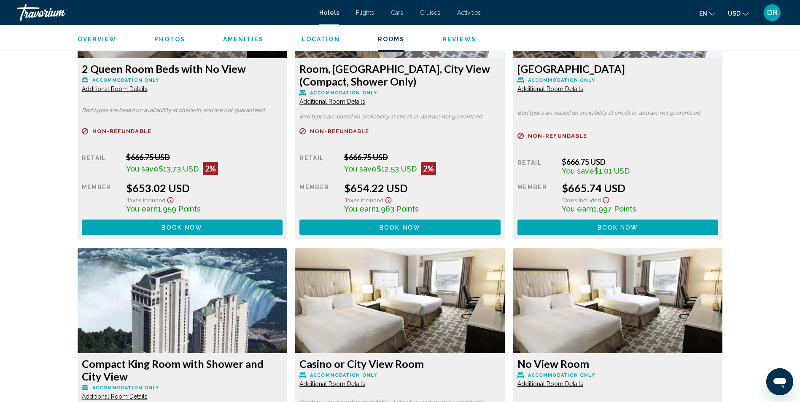
click at [205, 228] on button "Book now No longer available" at bounding box center [182, 228] width 201 height 16
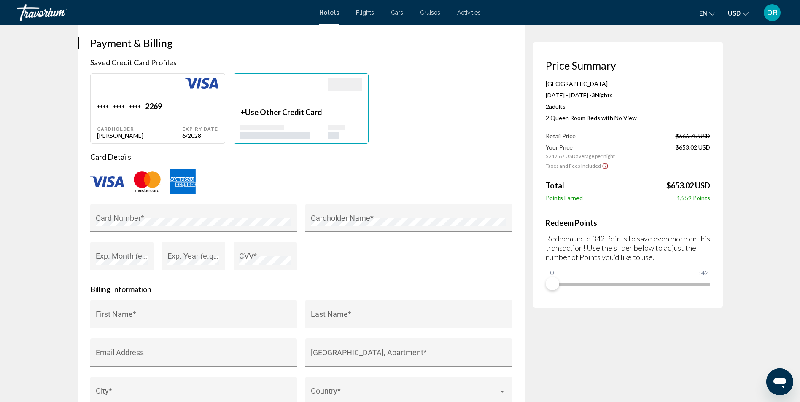
scroll to position [759, 0]
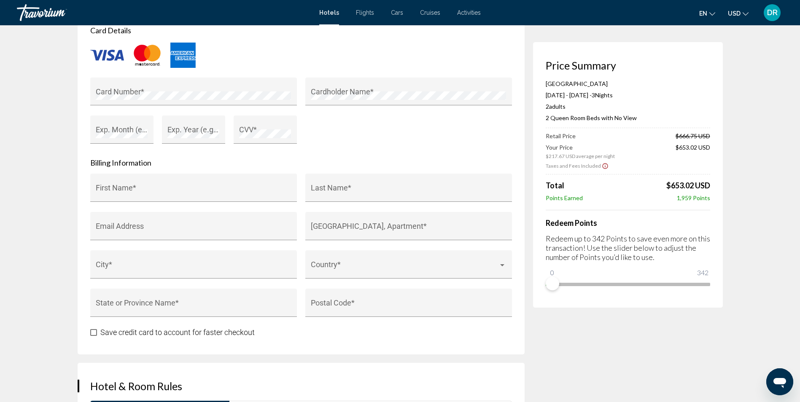
click at [772, 19] on div "DR" at bounding box center [771, 12] width 17 height 17
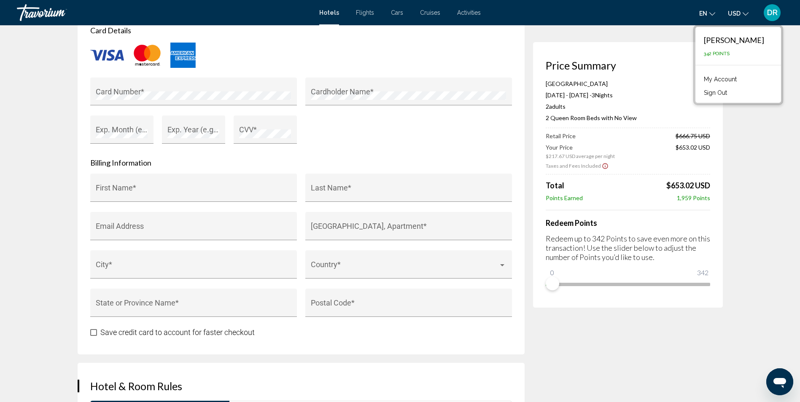
click at [737, 78] on link "My Account" at bounding box center [719, 79] width 41 height 11
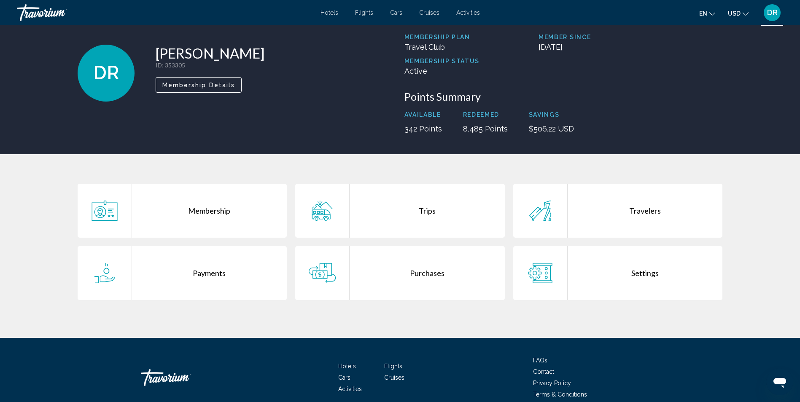
scroll to position [73, 0]
